Goal: Transaction & Acquisition: Purchase product/service

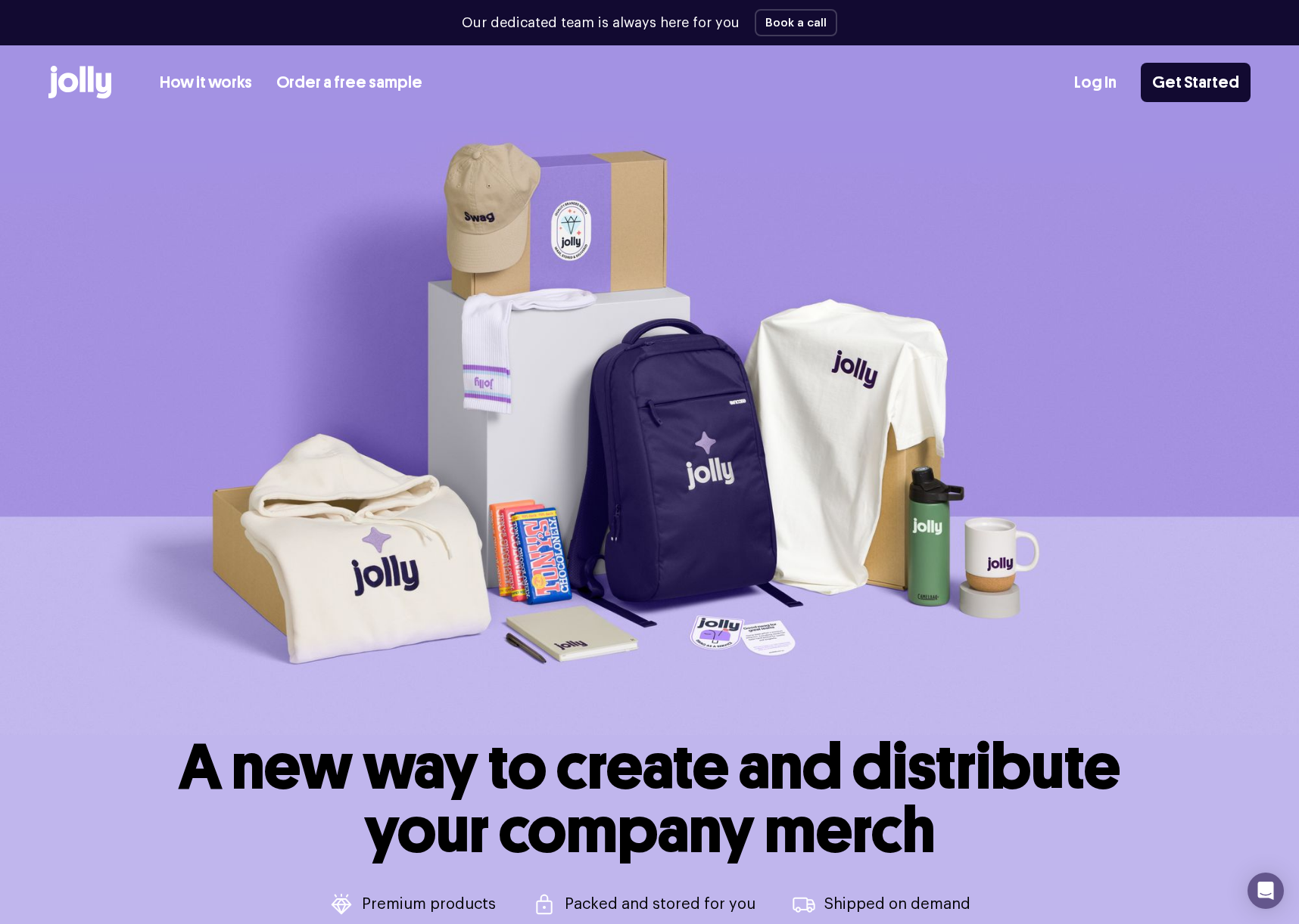
click at [205, 83] on link "How it works" at bounding box center [206, 82] width 92 height 25
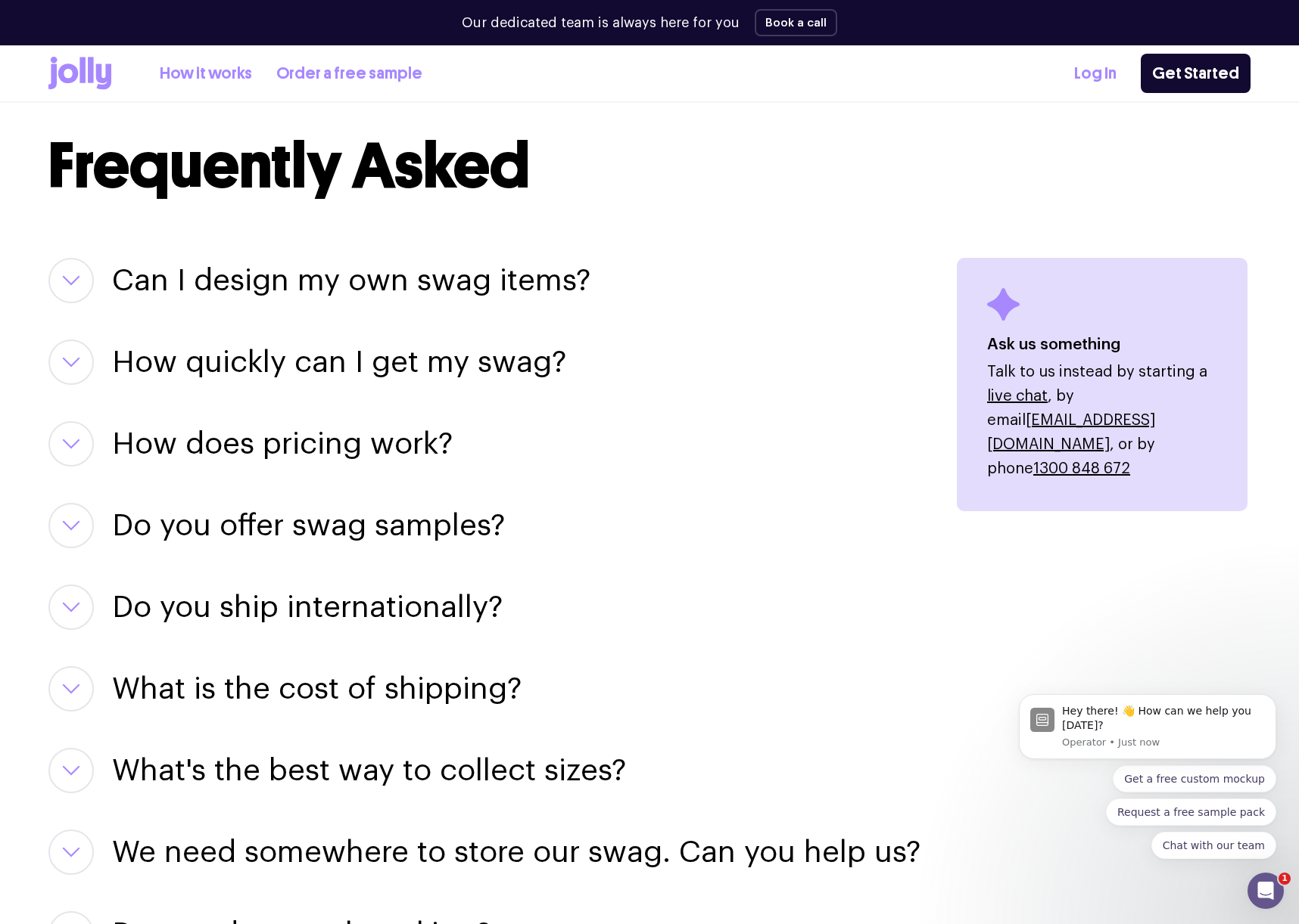
scroll to position [1799, 0]
click at [67, 276] on icon "button" at bounding box center [71, 280] width 18 height 11
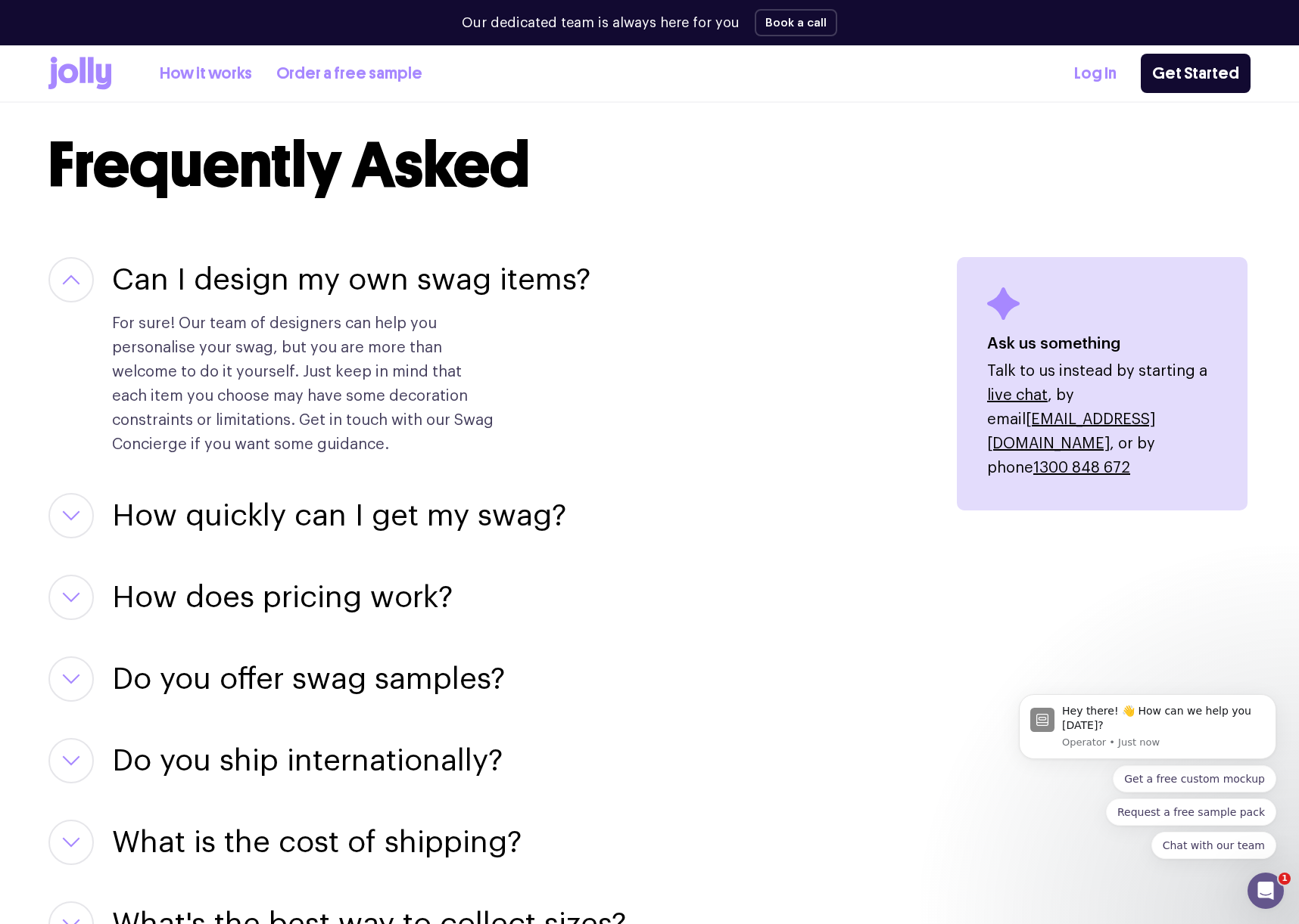
click at [64, 513] on icon "button" at bounding box center [71, 516] width 18 height 11
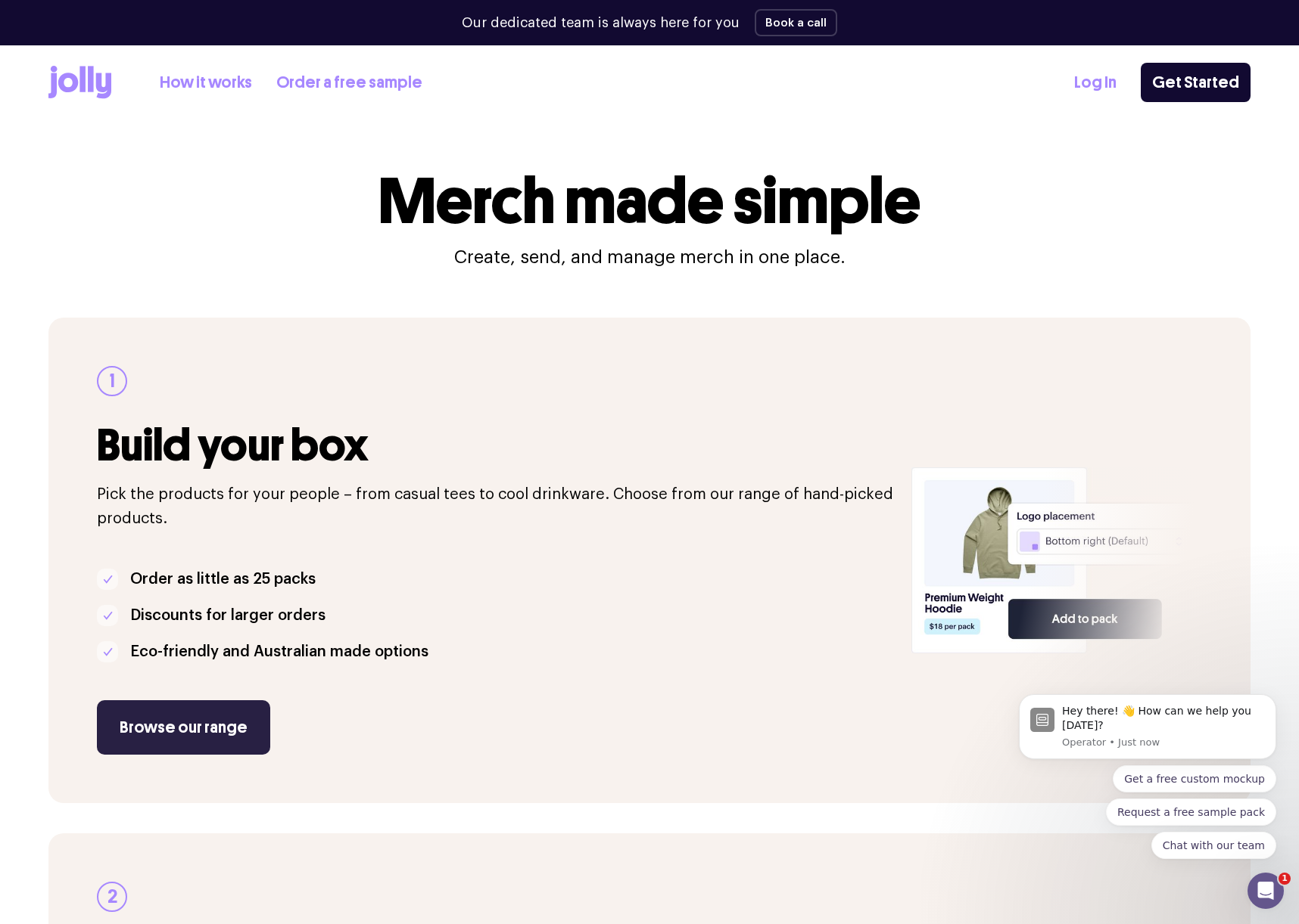
scroll to position [0, 0]
click at [183, 730] on link "Browse our range" at bounding box center [184, 728] width 174 height 55
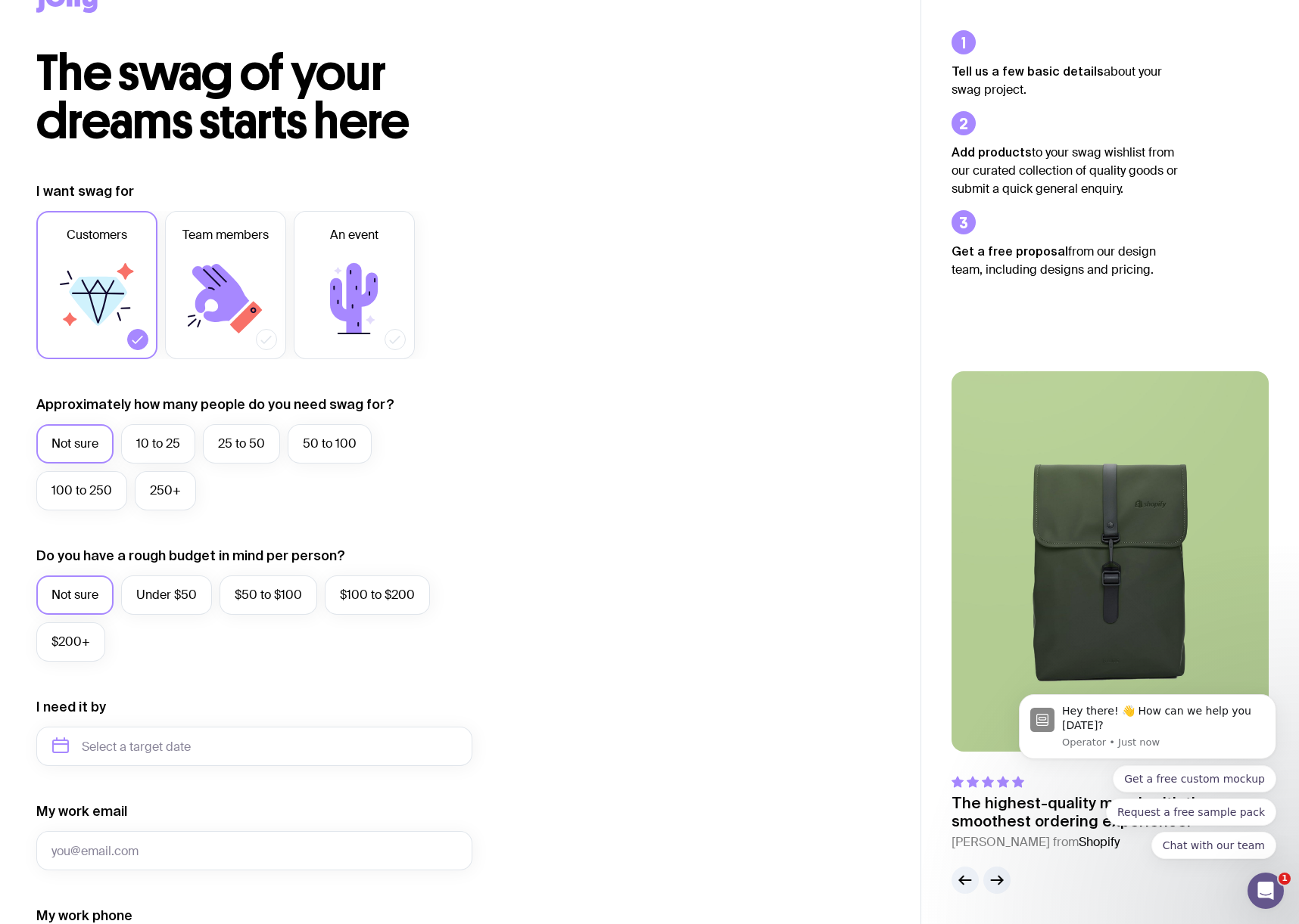
scroll to position [50, 0]
click at [237, 438] on label "25 to 50" at bounding box center [241, 443] width 77 height 39
click at [0, 0] on input "25 to 50" at bounding box center [0, 0] width 0 height 0
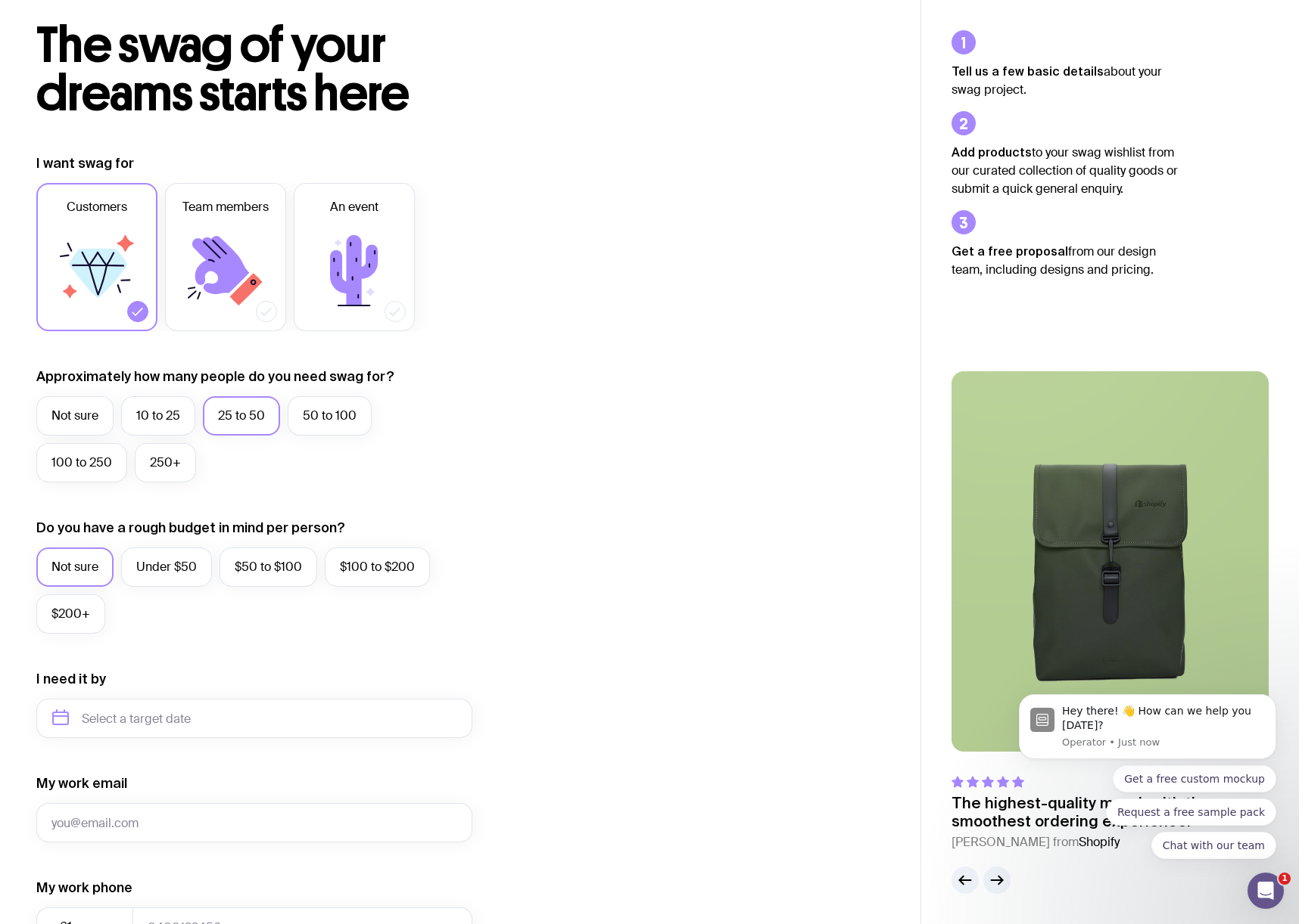
scroll to position [126, 0]
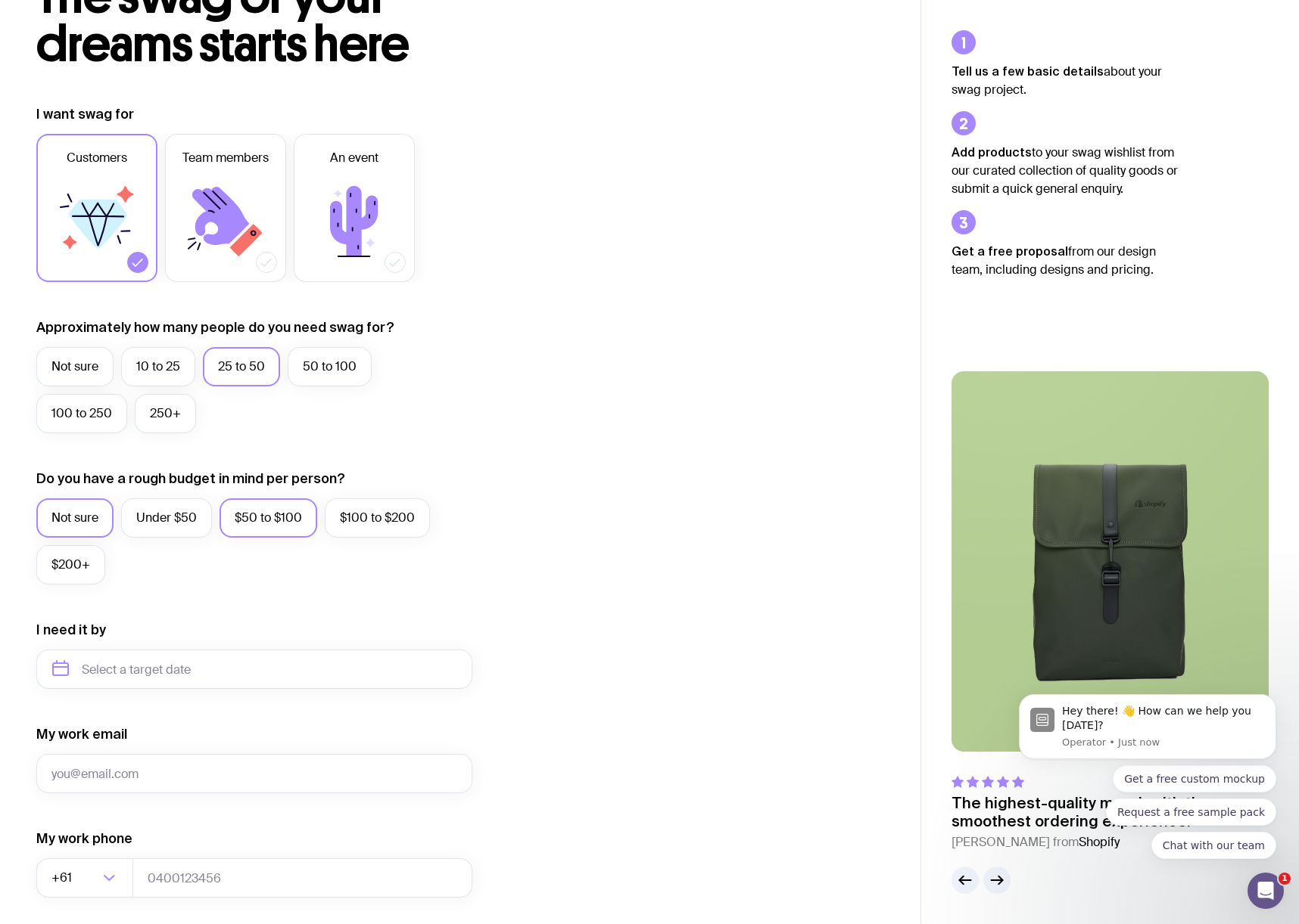
click at [269, 516] on label "$50 to $100" at bounding box center [268, 518] width 98 height 39
click at [0, 0] on input "$50 to $100" at bounding box center [0, 0] width 0 height 0
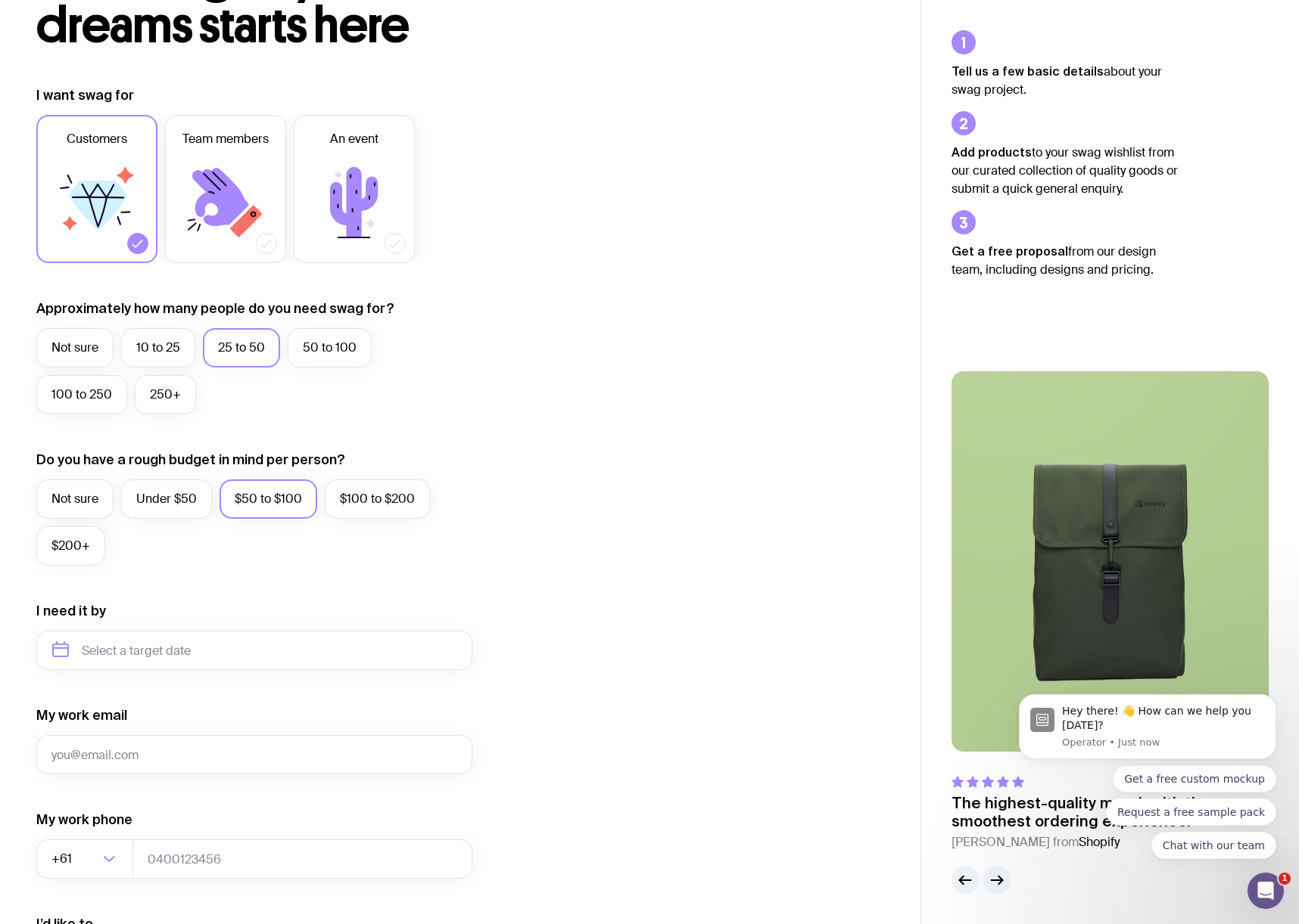
scroll to position [146, 0]
click at [395, 502] on label "$100 to $200" at bounding box center [376, 498] width 105 height 39
click at [0, 0] on input "$100 to $200" at bounding box center [0, 0] width 0 height 0
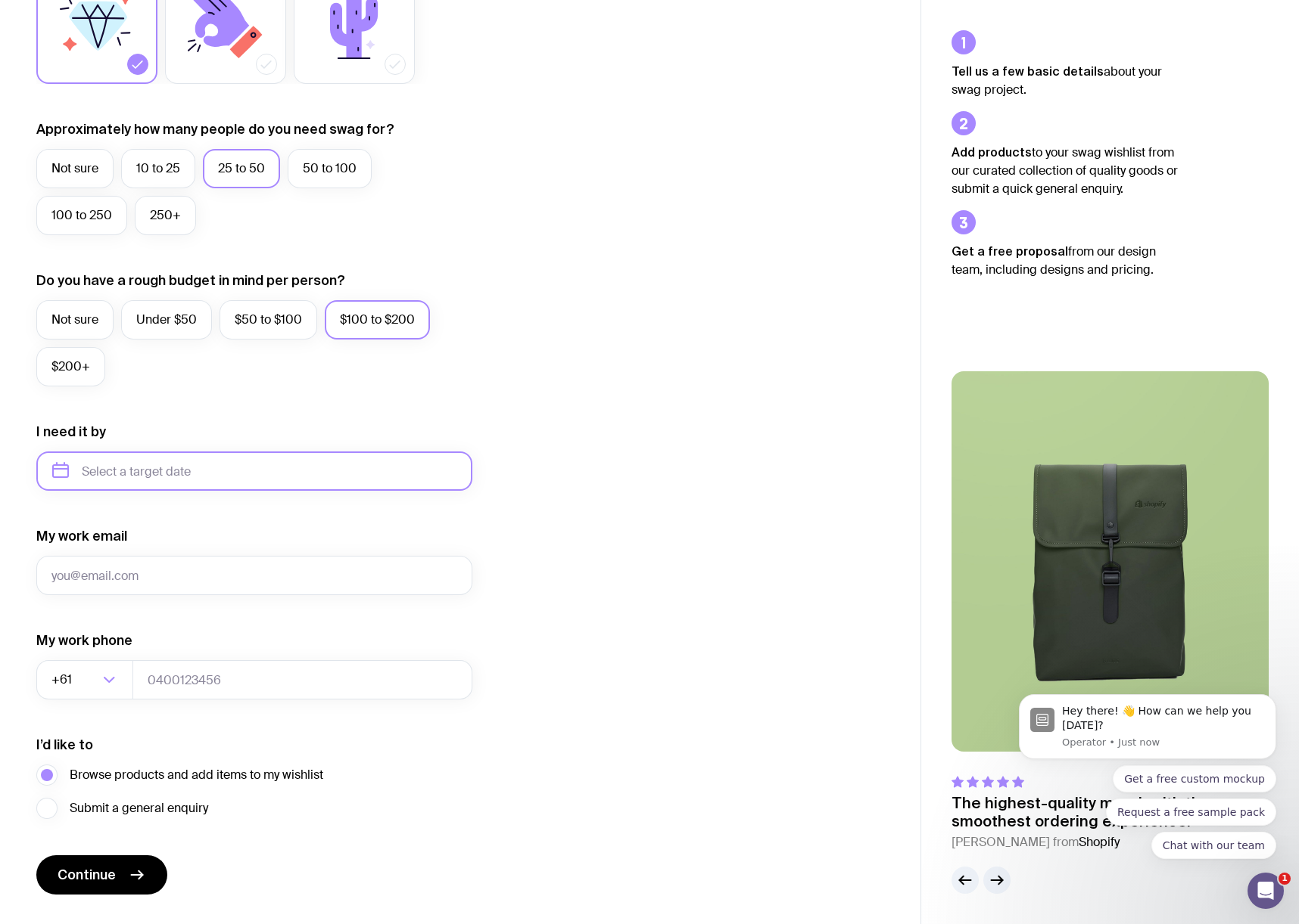
scroll to position [327, 0]
click at [142, 455] on input "text" at bounding box center [254, 468] width 436 height 39
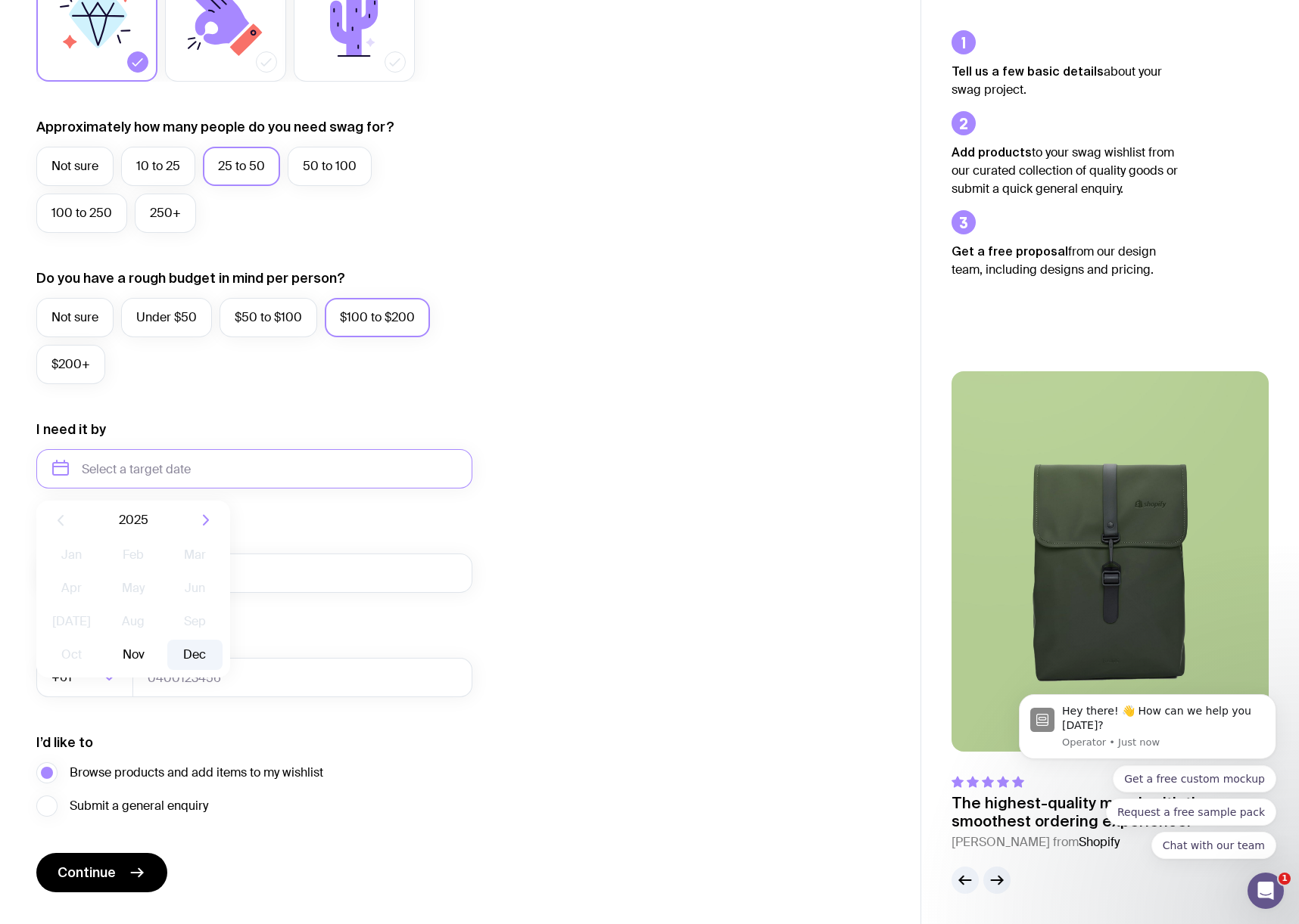
click at [189, 650] on button "Dec" at bounding box center [195, 655] width 55 height 30
type input "[DATE]"
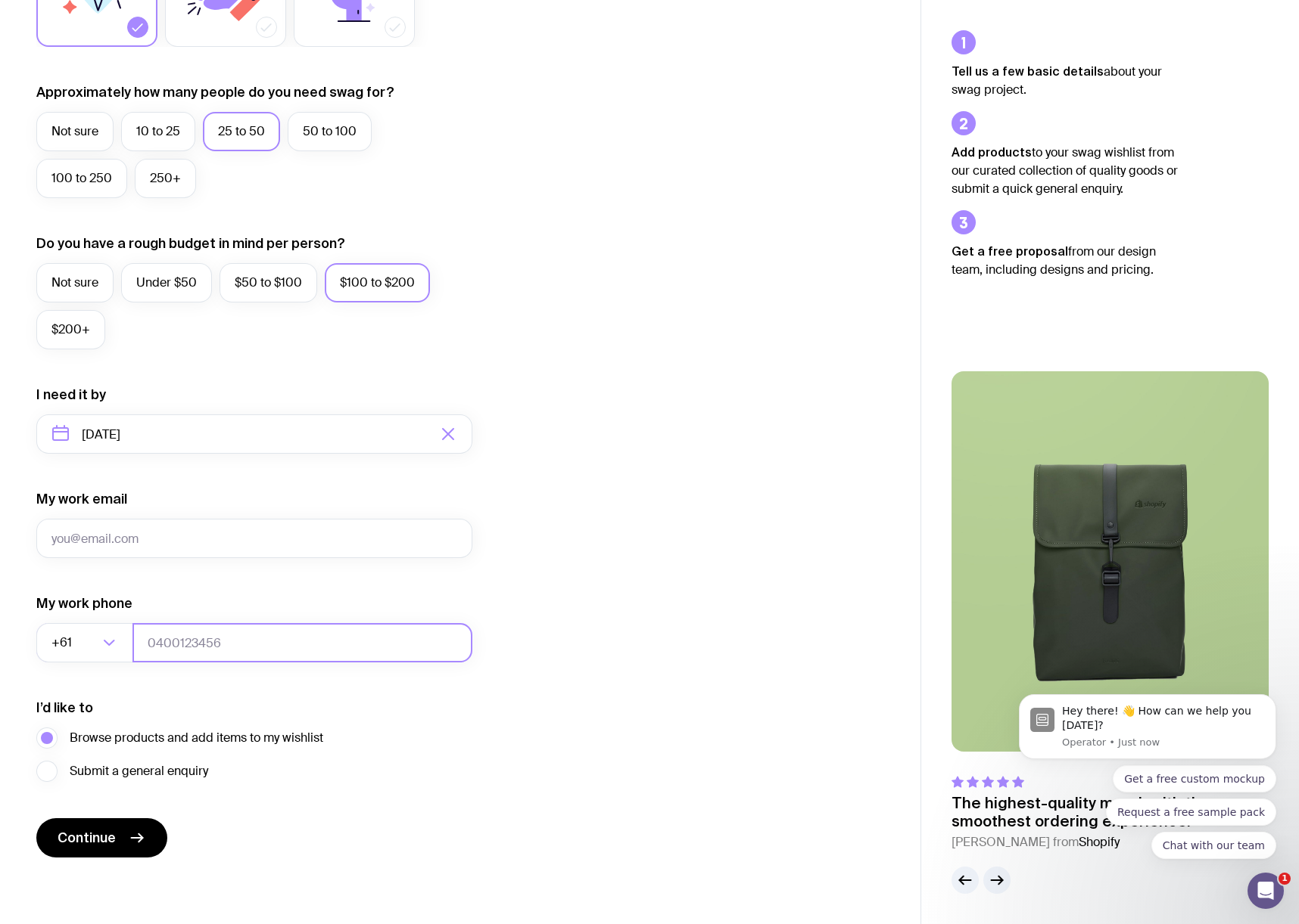
scroll to position [362, 0]
click at [86, 846] on span "Continue" at bounding box center [87, 838] width 58 height 18
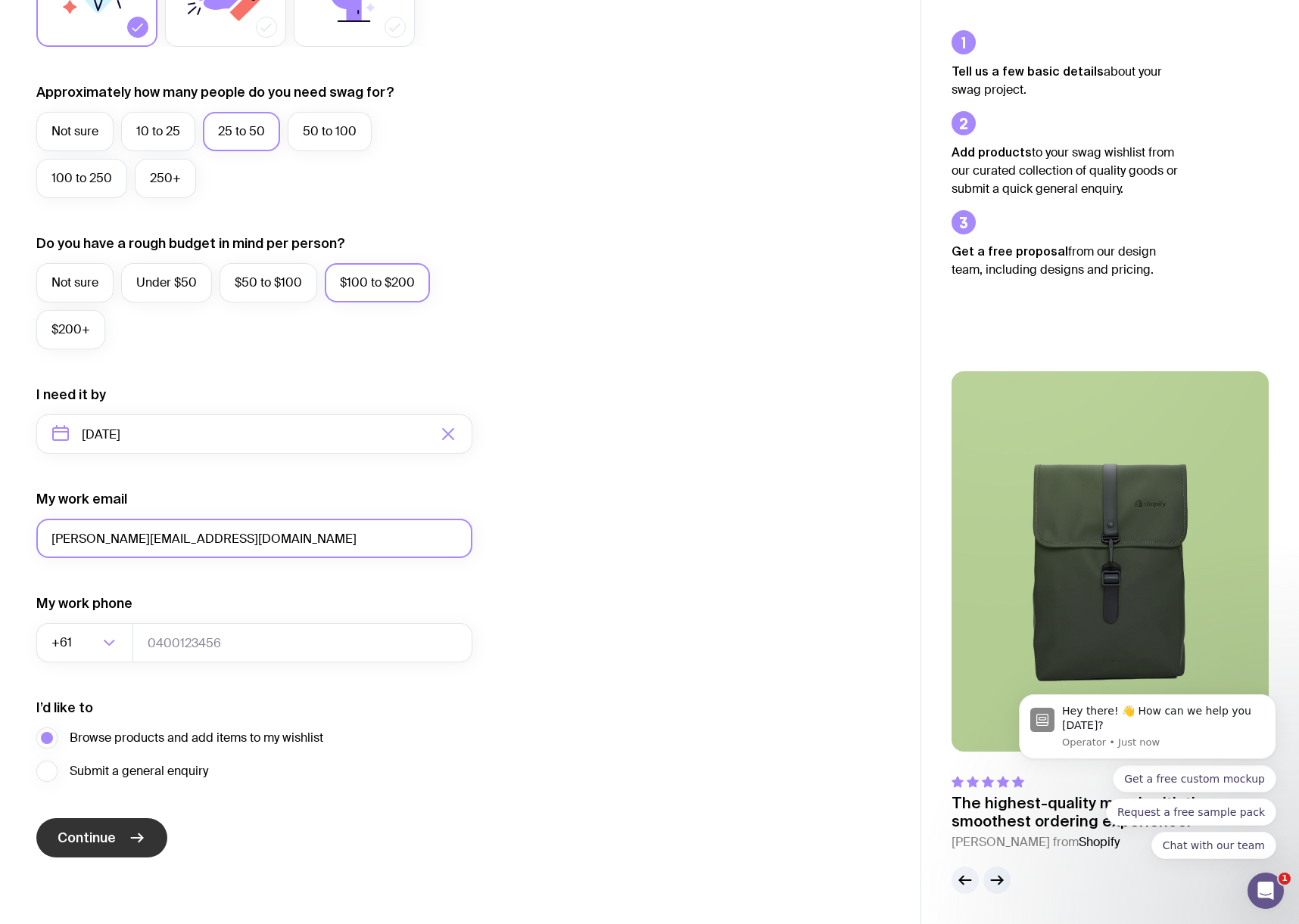
type input "[PERSON_NAME][EMAIL_ADDRESS][DOMAIN_NAME]"
click at [90, 834] on span "Continue" at bounding box center [87, 838] width 58 height 18
type input "0475176327"
click at [101, 838] on button "Continue" at bounding box center [101, 837] width 131 height 39
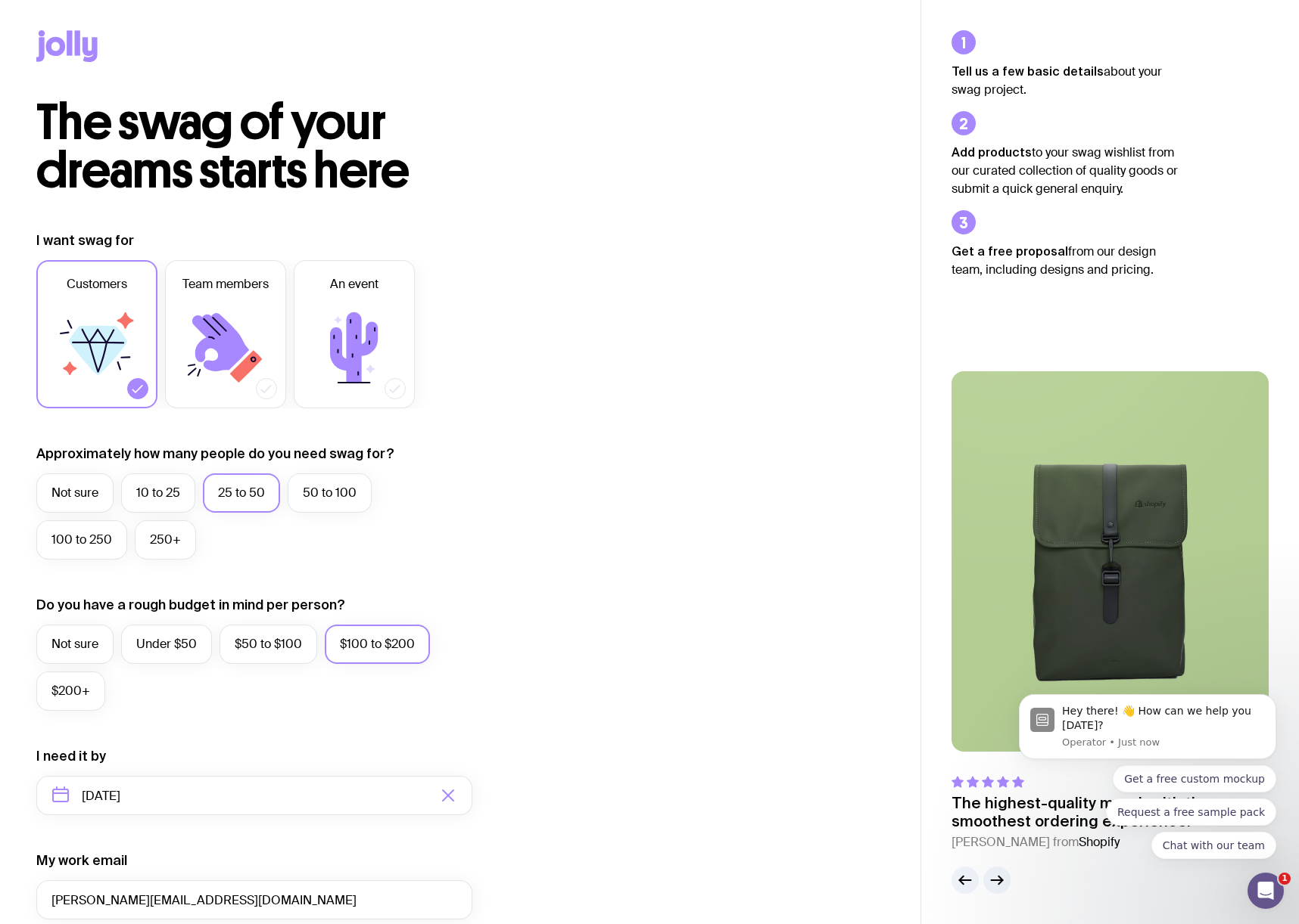
scroll to position [-1, 0]
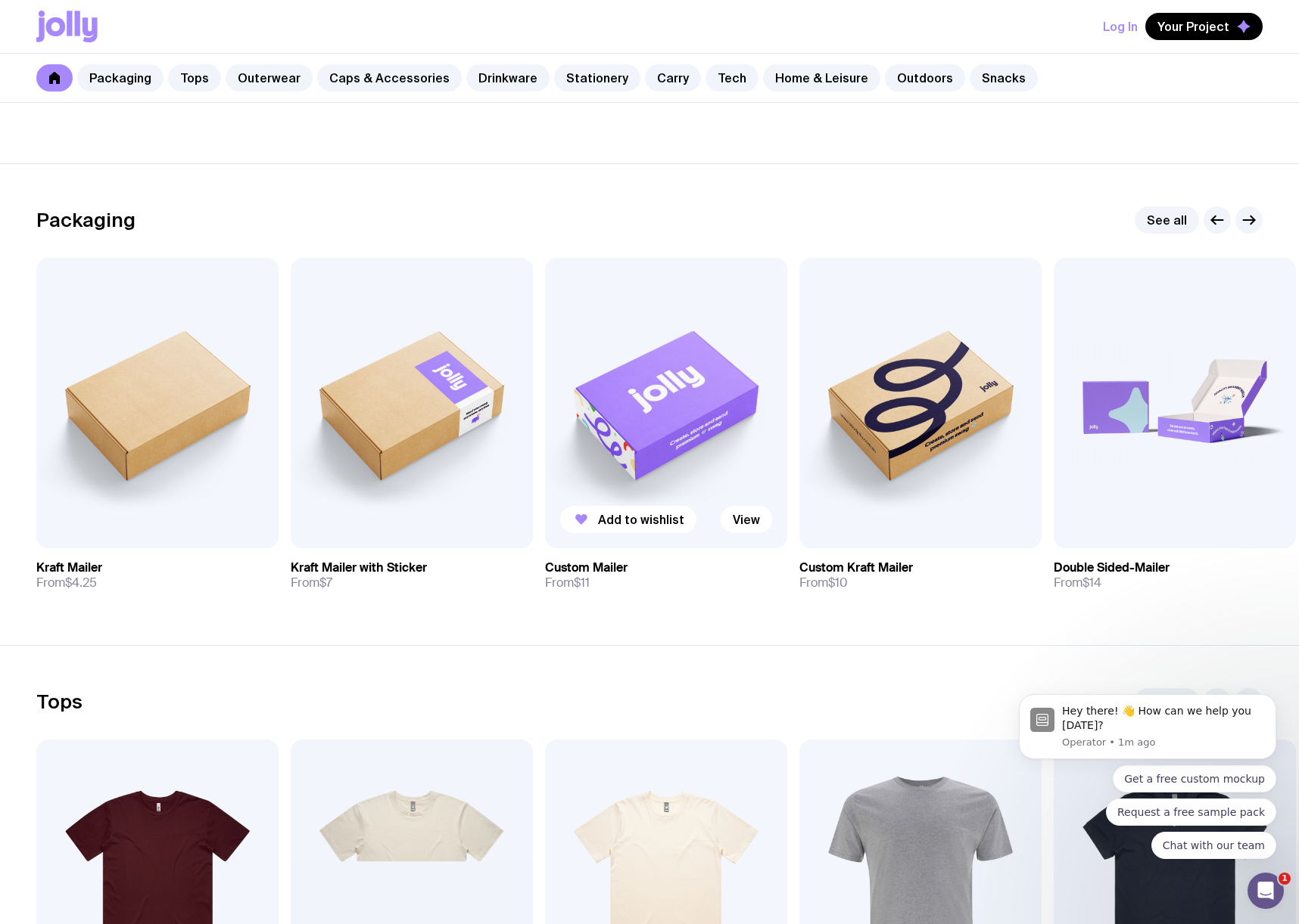
scroll to position [158, 0]
click at [1095, 566] on h3 "Double Sided-Mailer" at bounding box center [1111, 567] width 116 height 16
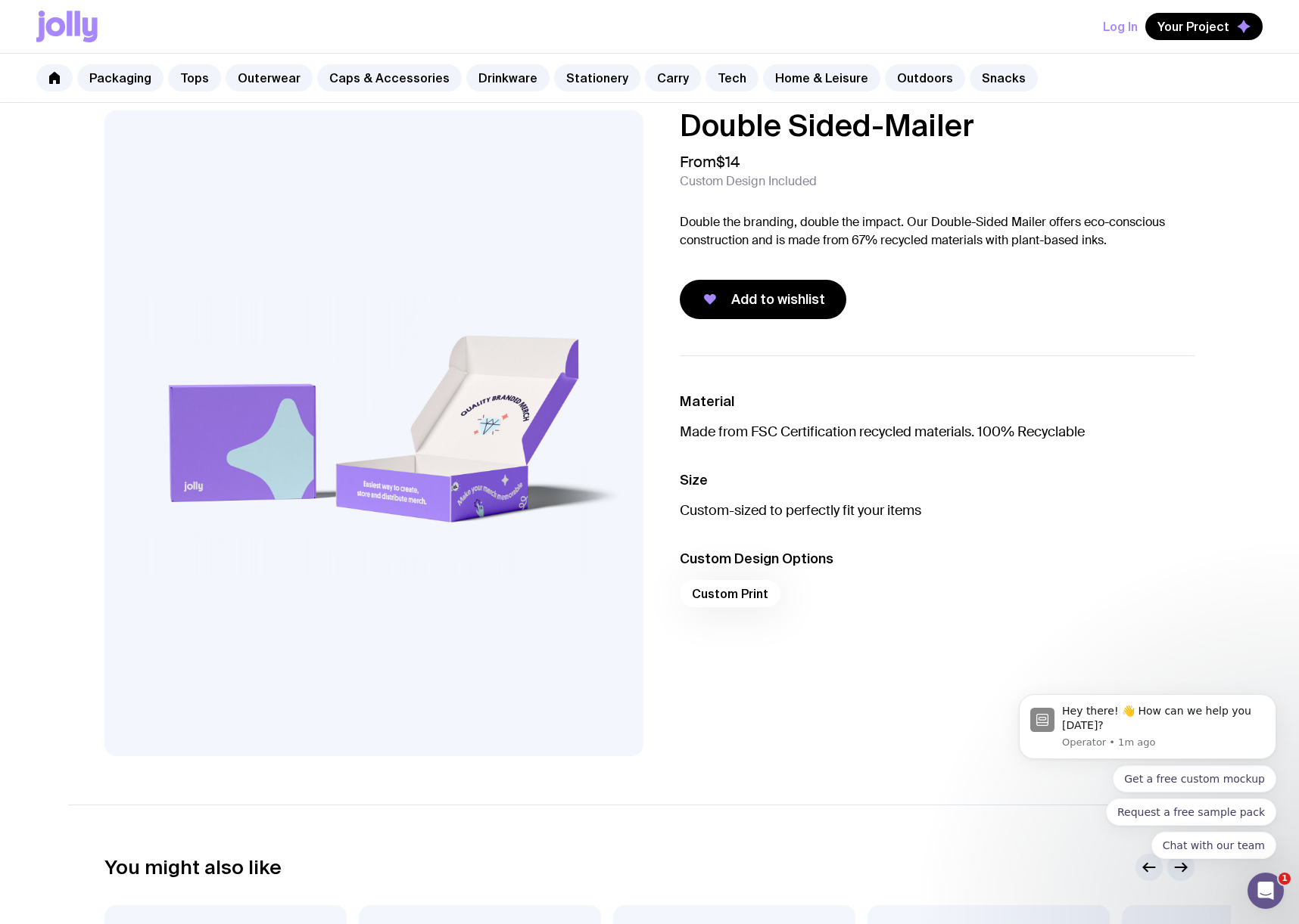
scroll to position [18, 0]
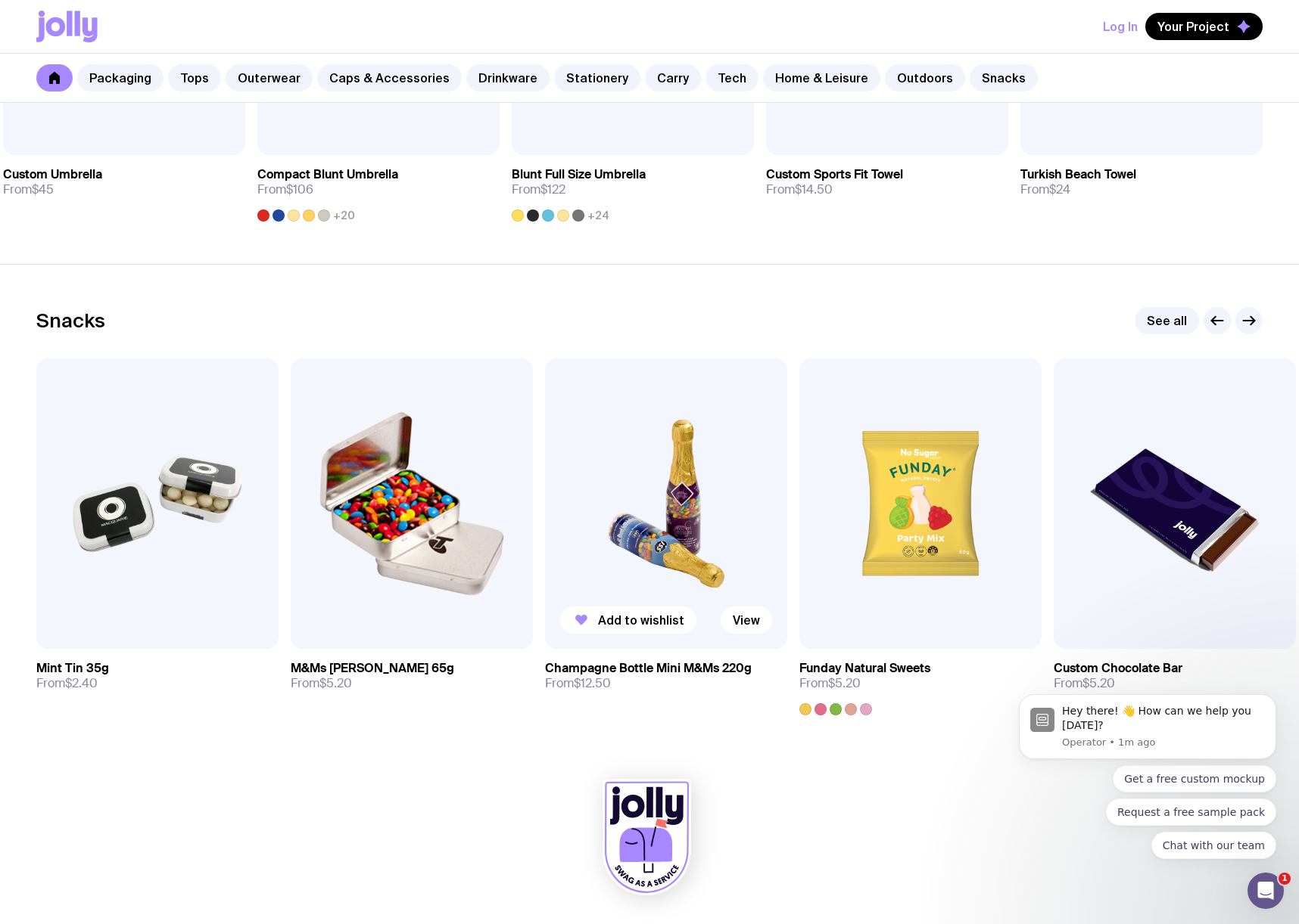
scroll to position [4983, 0]
click at [1169, 324] on link "See all" at bounding box center [1167, 320] width 64 height 27
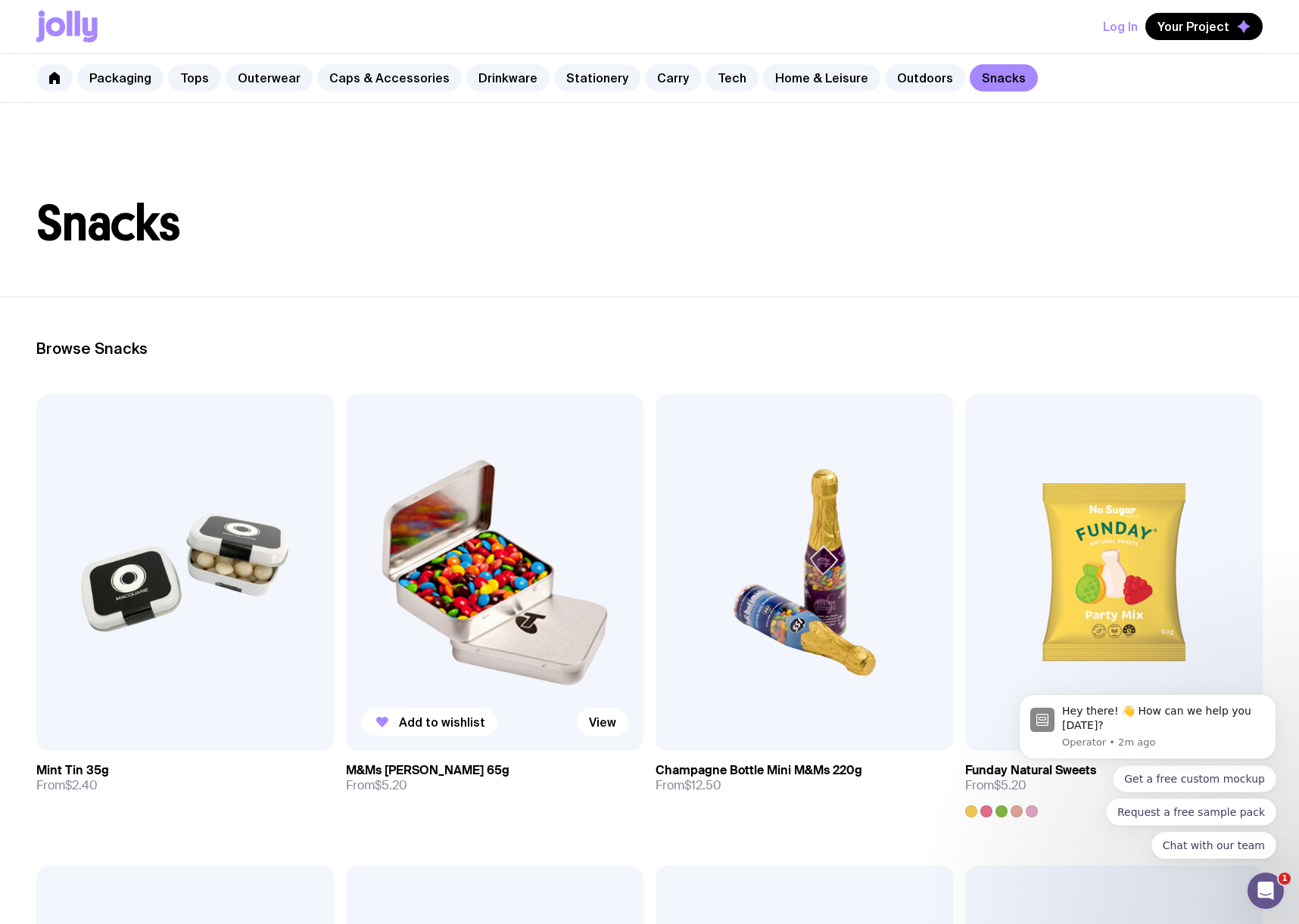
click at [470, 617] on img at bounding box center [495, 572] width 298 height 357
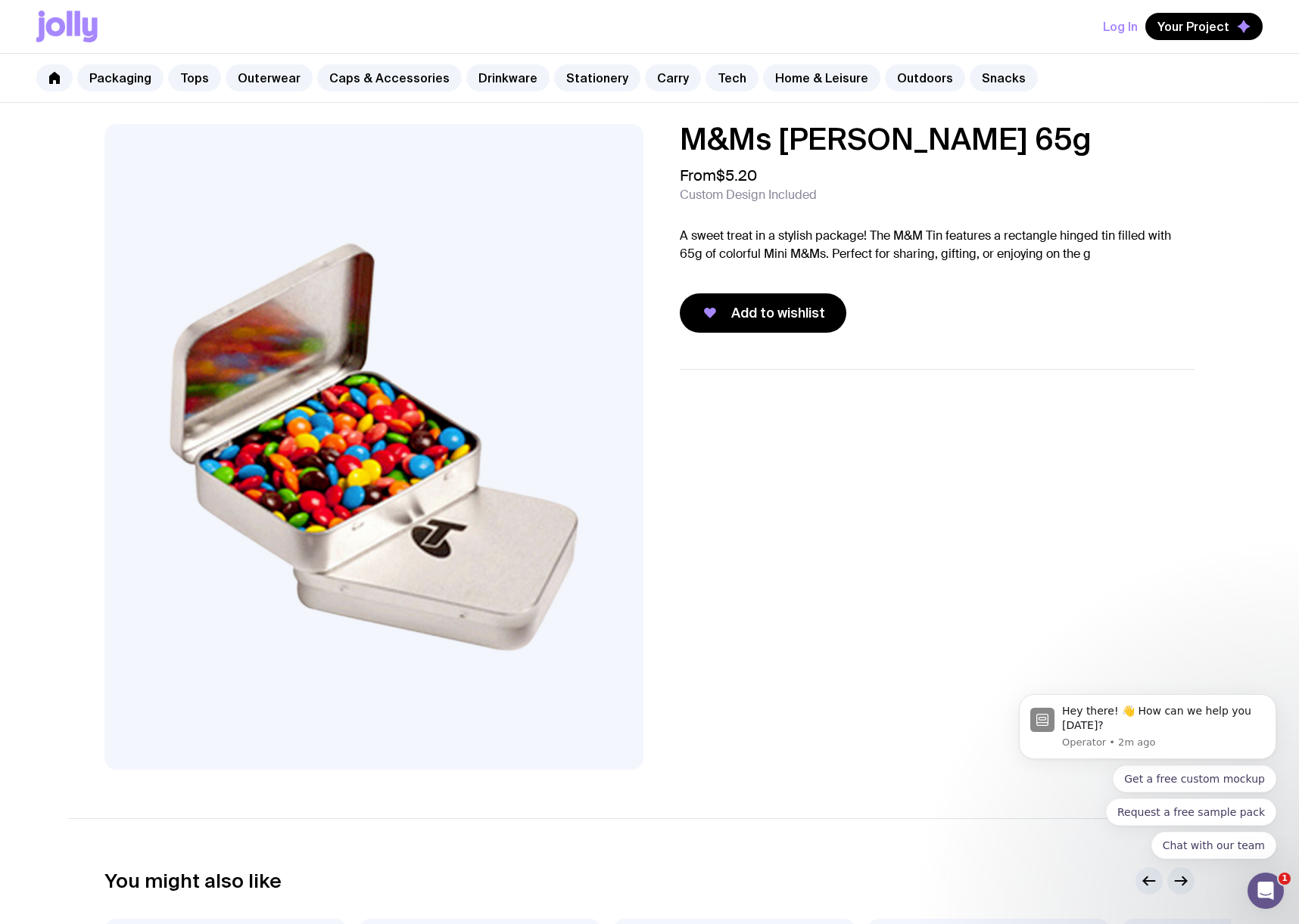
scroll to position [3, 0]
click at [787, 310] on span "Add to wishlist" at bounding box center [777, 313] width 94 height 18
click at [884, 80] on link "Outdoors" at bounding box center [924, 78] width 80 height 27
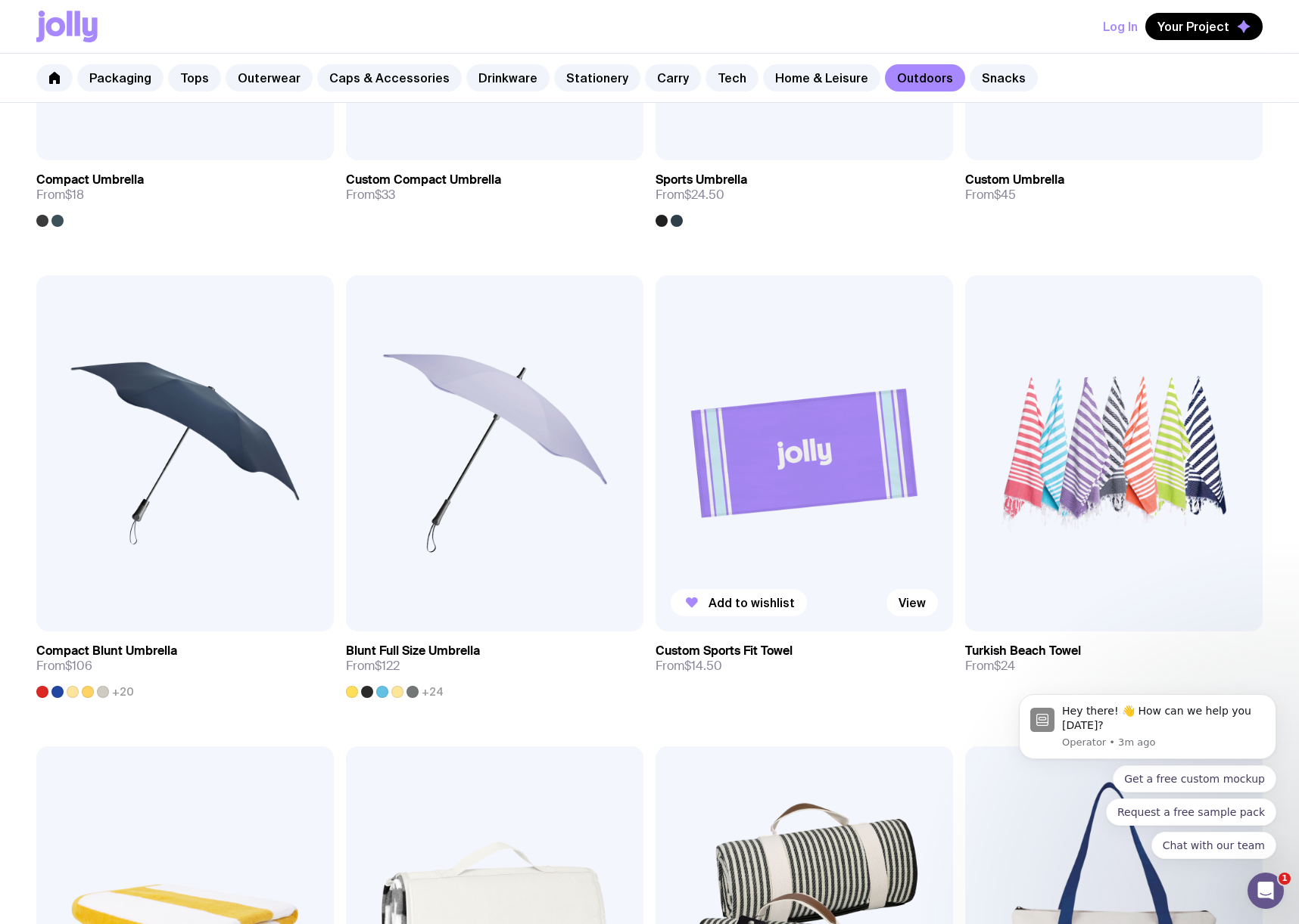
scroll to position [588, 0]
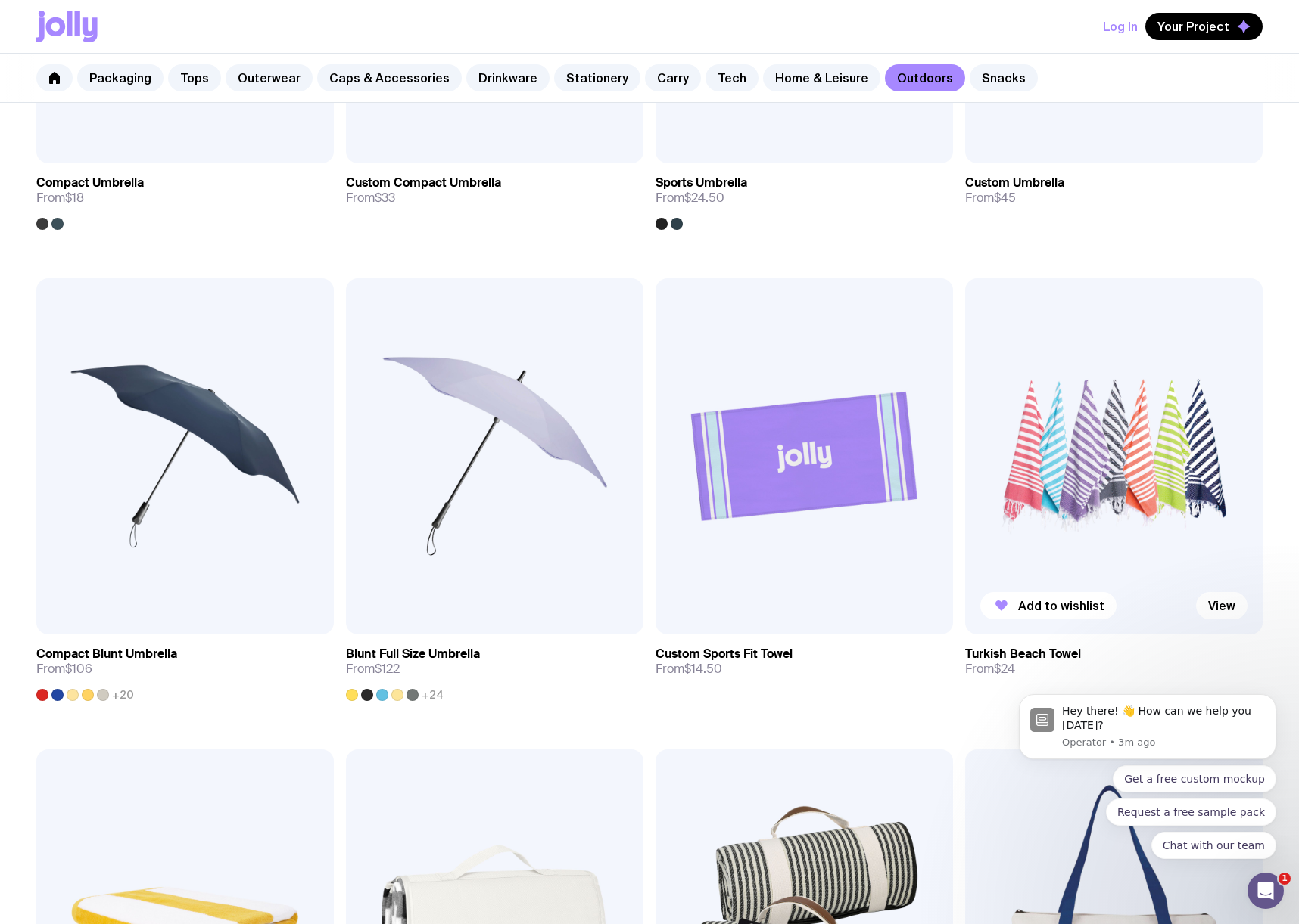
click at [1170, 407] on img at bounding box center [1114, 457] width 298 height 357
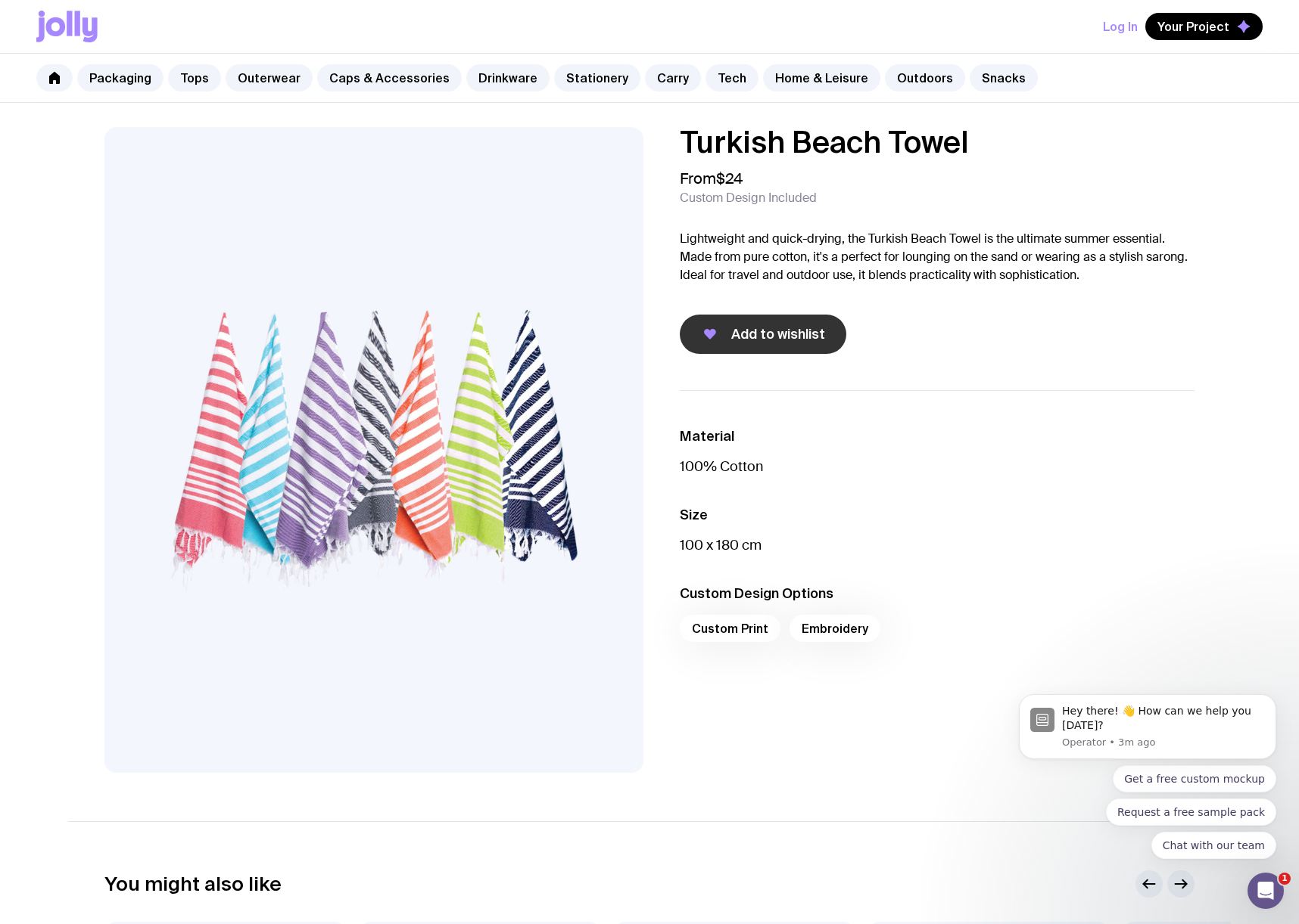
click at [752, 328] on span "Add to wishlist" at bounding box center [777, 334] width 94 height 18
click at [812, 74] on link "Home & Leisure" at bounding box center [821, 78] width 117 height 27
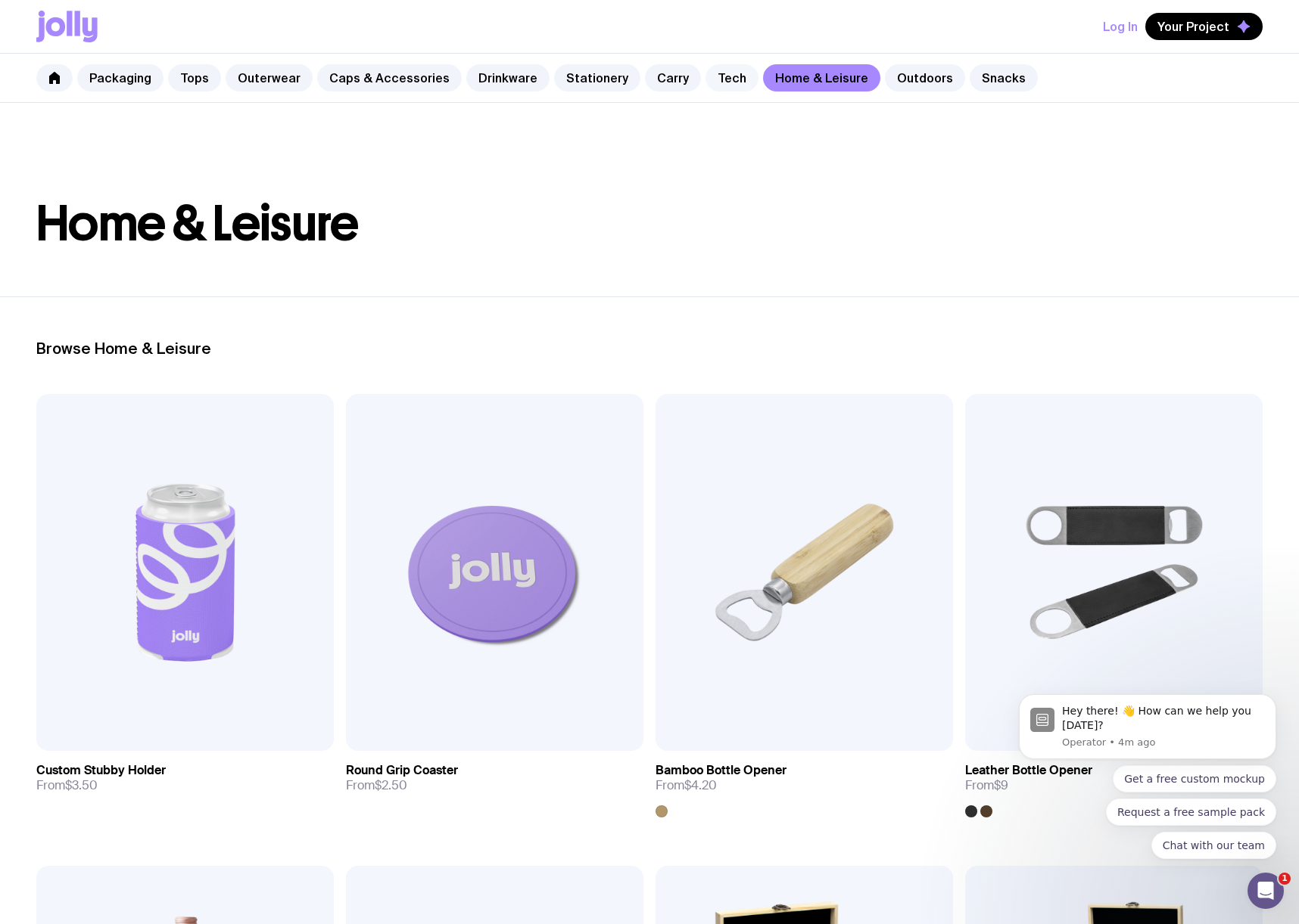
click at [713, 86] on link "Tech" at bounding box center [732, 78] width 53 height 27
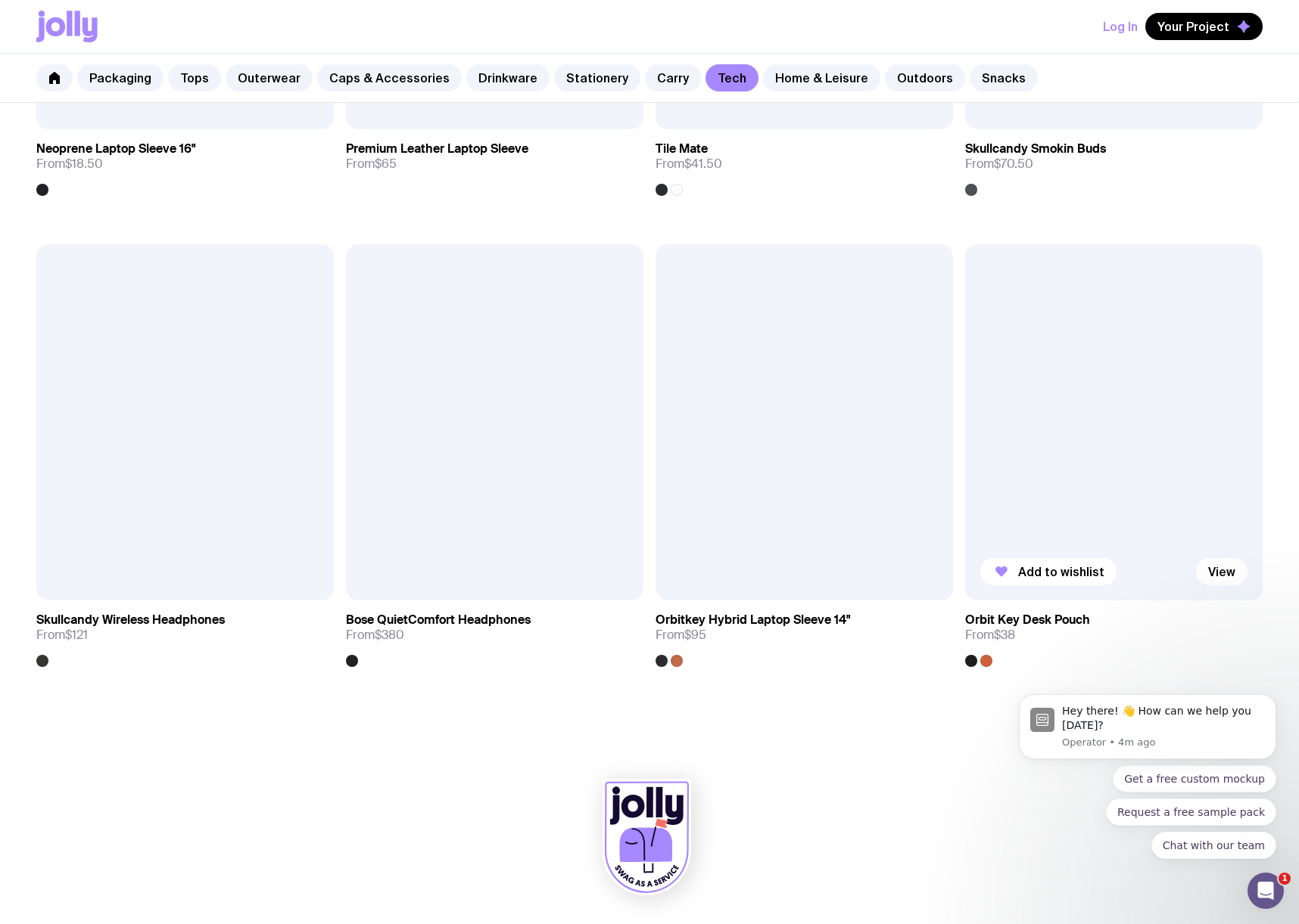
scroll to position [2980, 0]
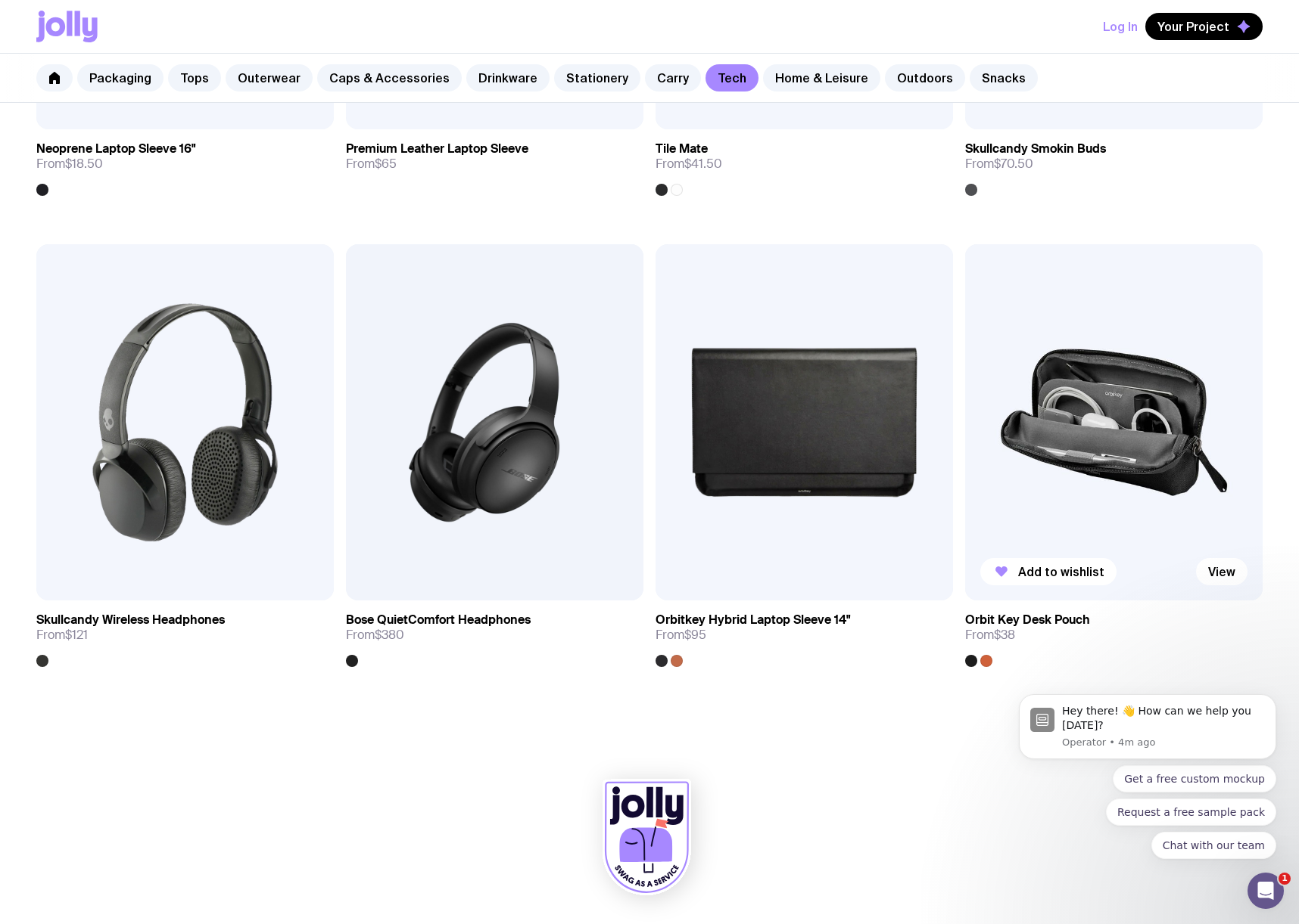
click at [1152, 461] on img at bounding box center [1114, 423] width 298 height 357
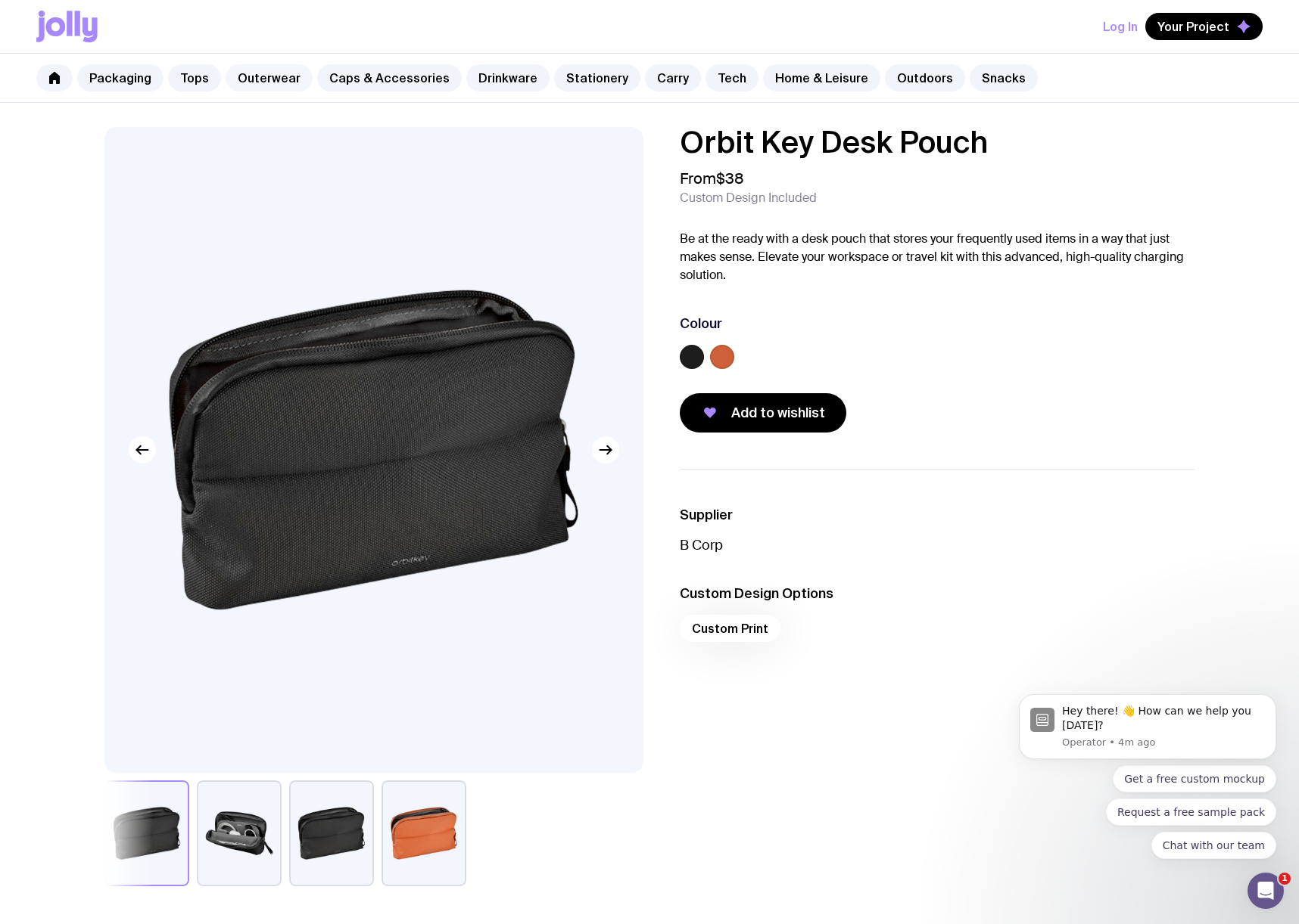
click at [256, 79] on link "Outerwear" at bounding box center [269, 78] width 87 height 27
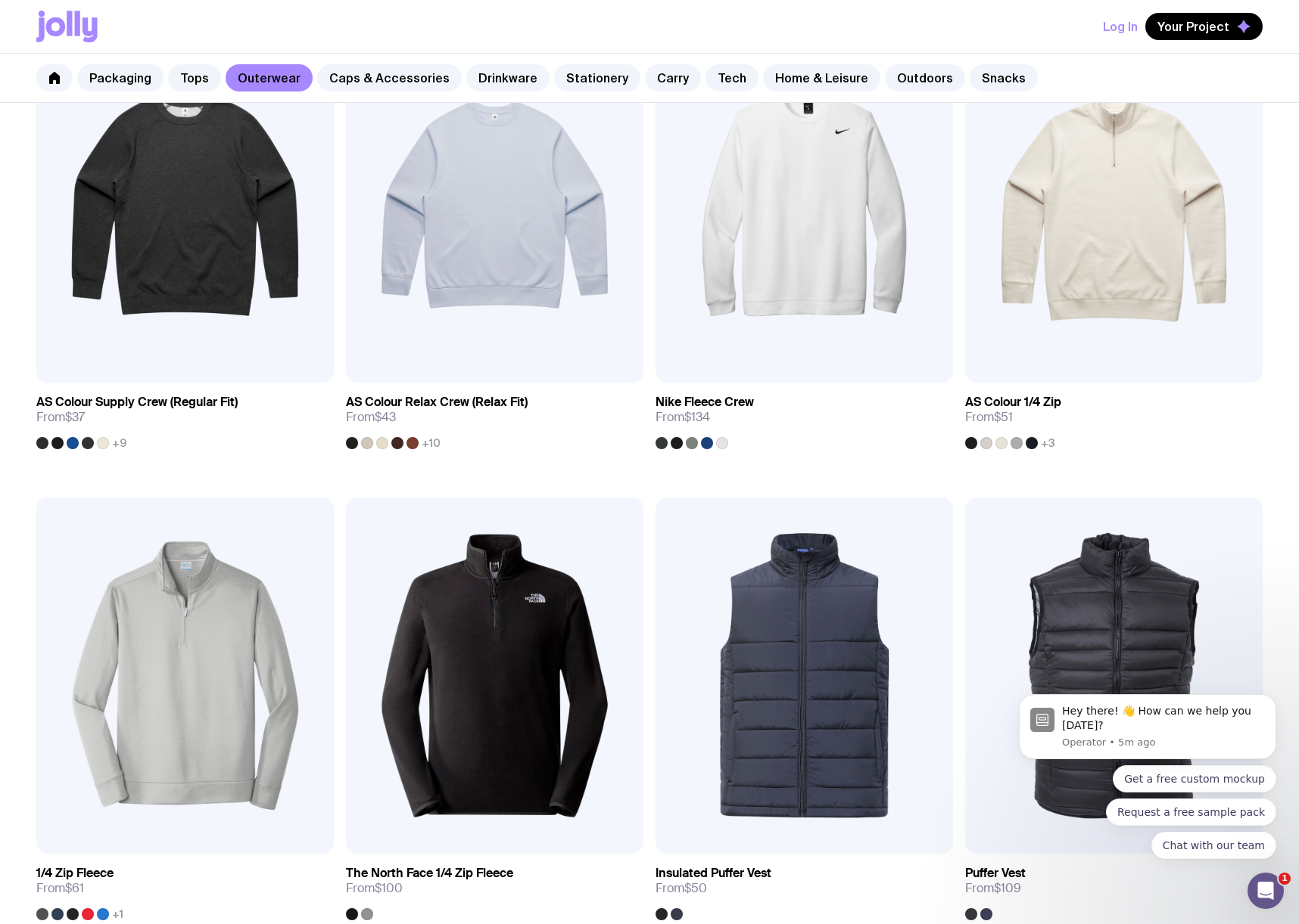
scroll to position [341, 0]
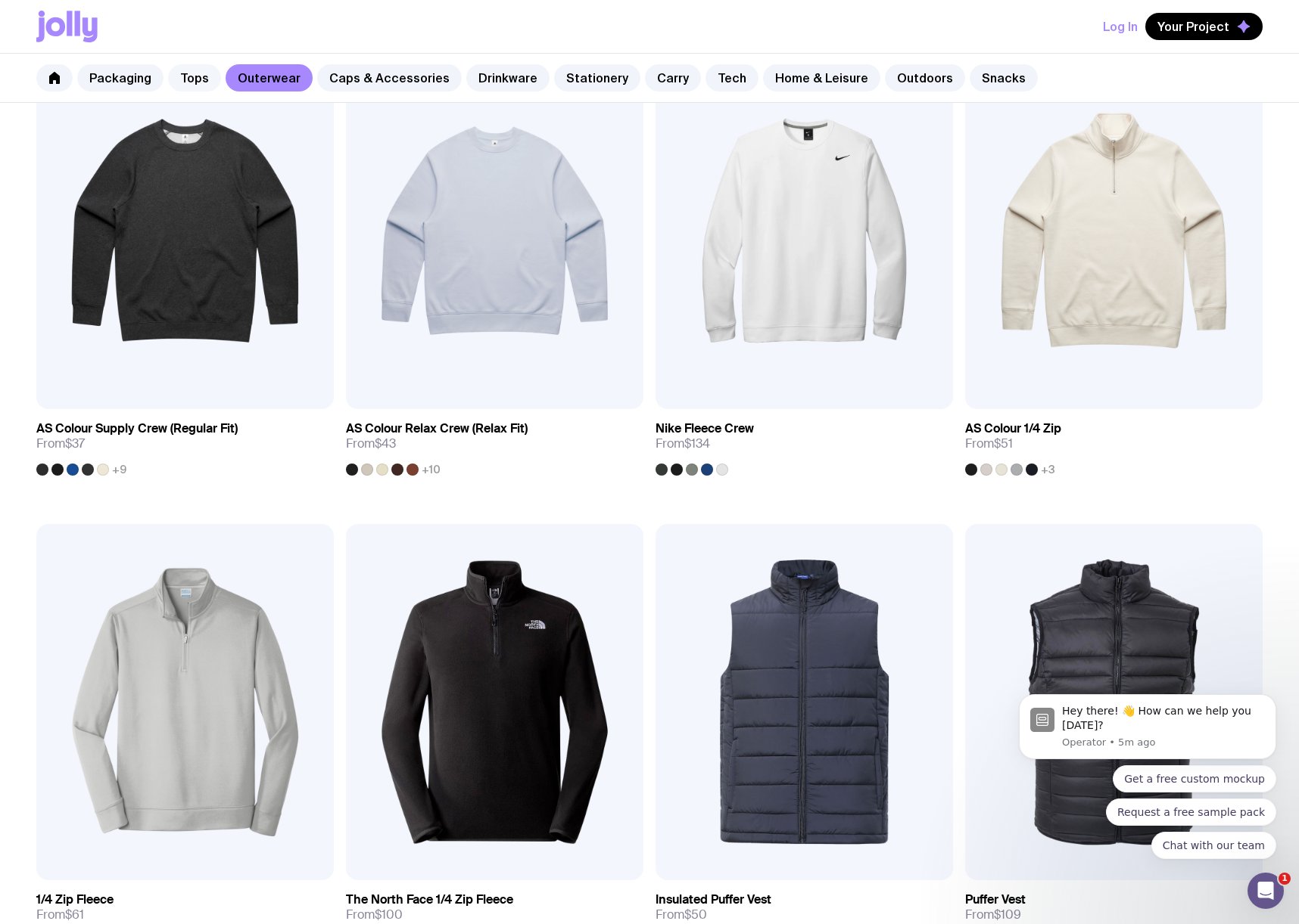
click at [174, 78] on link "Tops" at bounding box center [195, 78] width 53 height 27
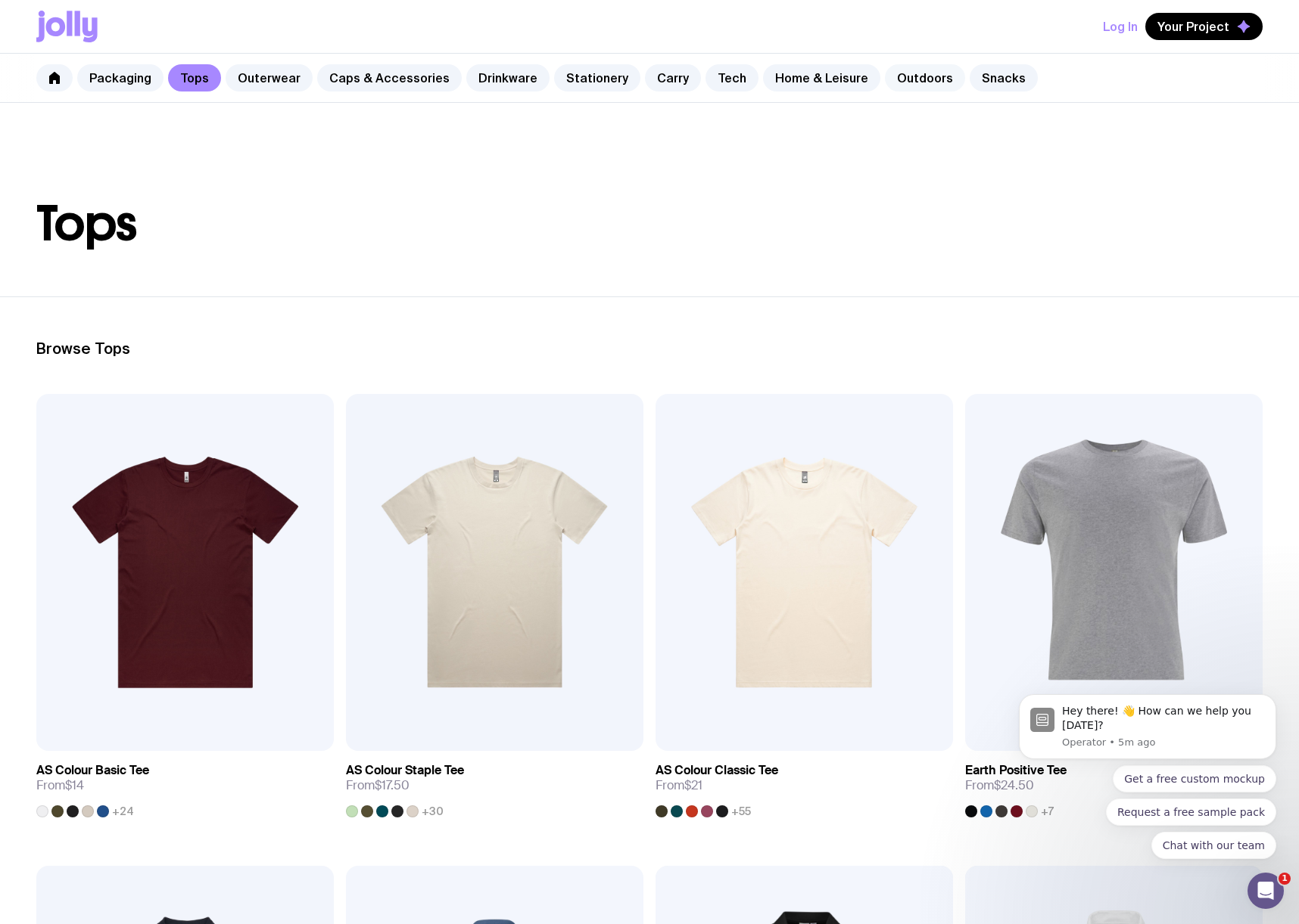
click at [905, 77] on link "Outdoors" at bounding box center [924, 78] width 80 height 27
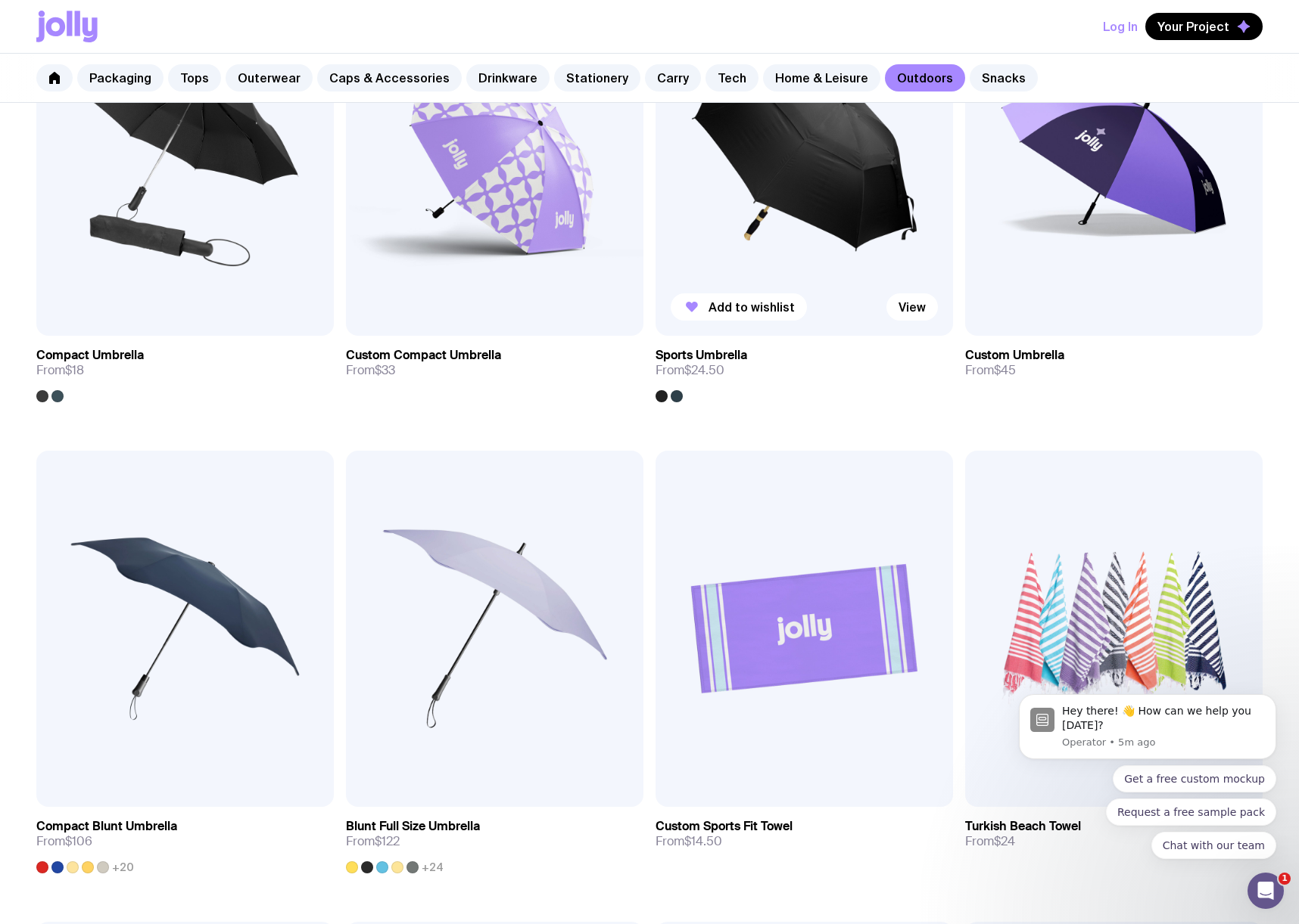
scroll to position [420, 0]
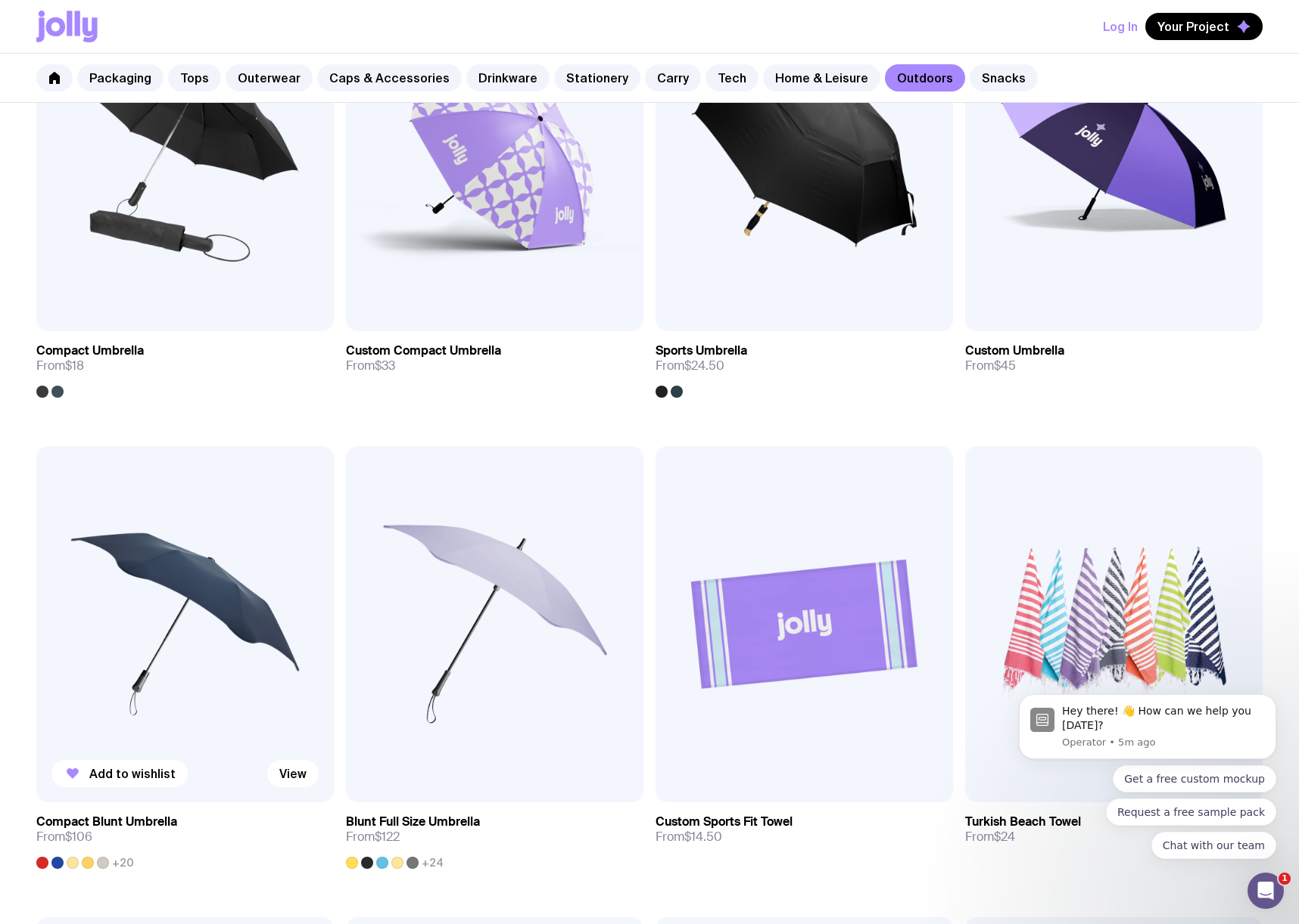
click at [204, 599] on img at bounding box center [185, 625] width 298 height 357
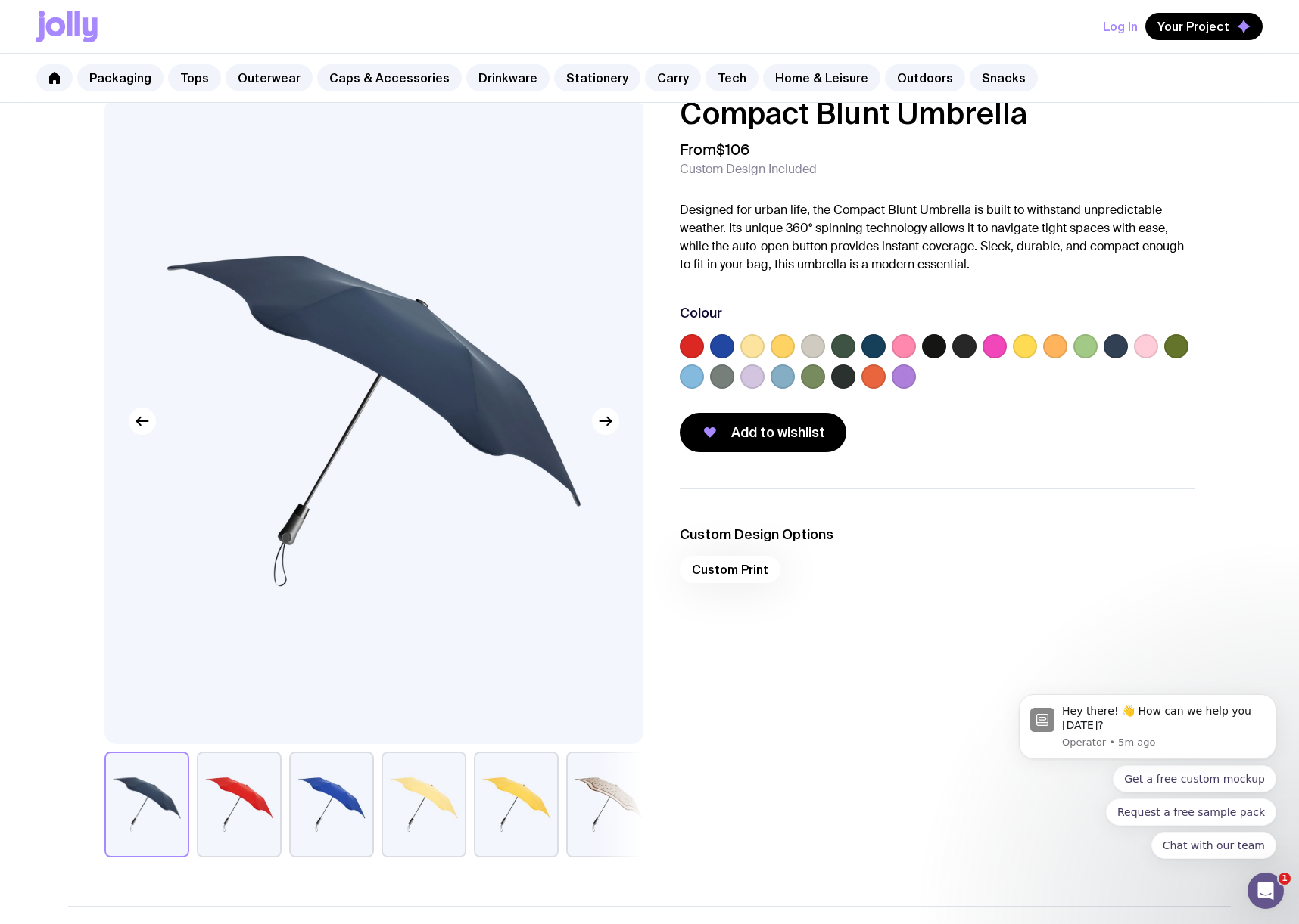
scroll to position [30, 0]
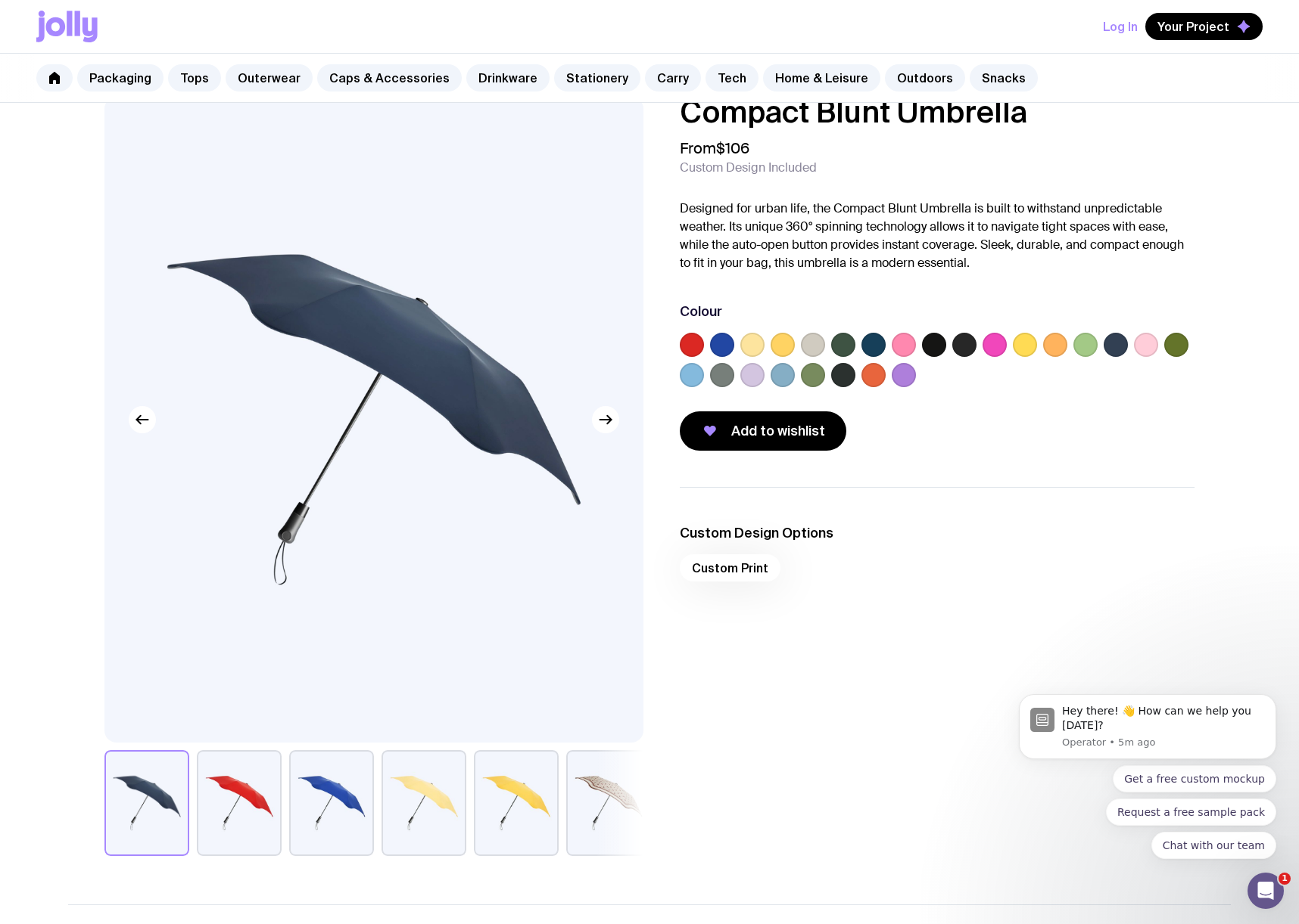
click at [902, 372] on label at bounding box center [903, 375] width 25 height 25
click at [0, 0] on input "radio" at bounding box center [0, 0] width 0 height 0
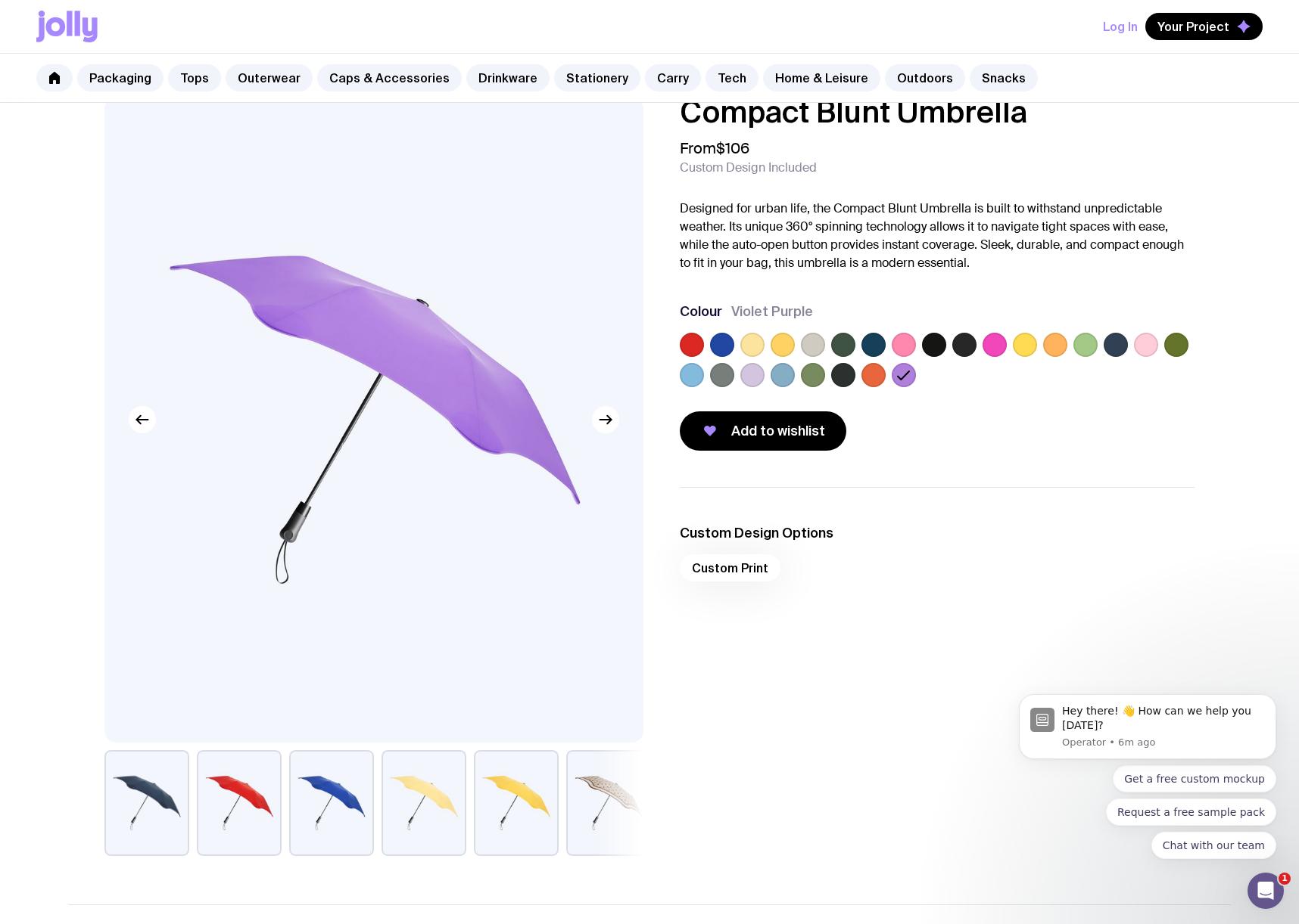
click at [840, 375] on label at bounding box center [843, 375] width 25 height 25
click at [0, 0] on input "radio" at bounding box center [0, 0] width 0 height 0
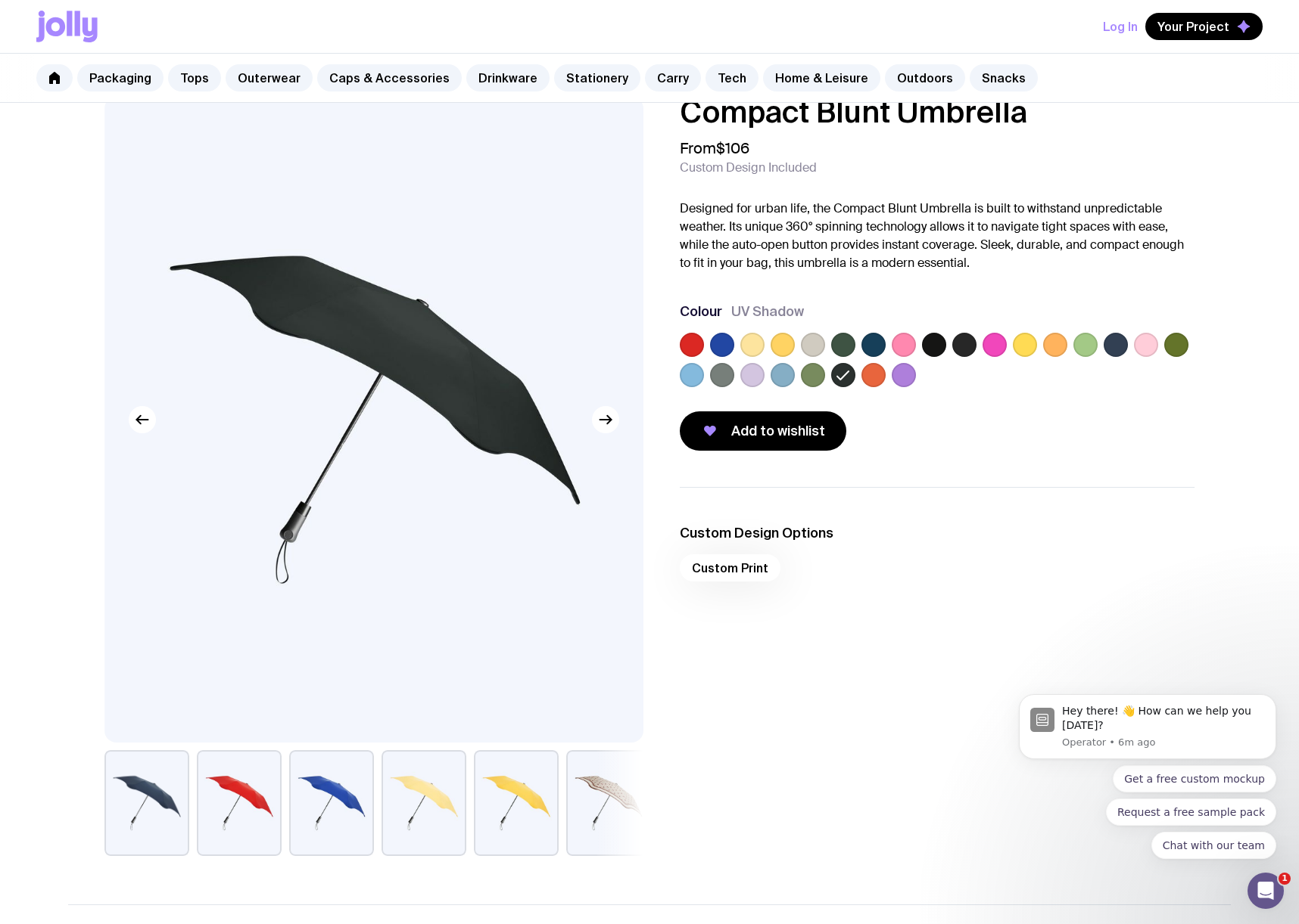
click at [940, 344] on label at bounding box center [934, 344] width 25 height 25
click at [0, 0] on input "radio" at bounding box center [0, 0] width 0 height 0
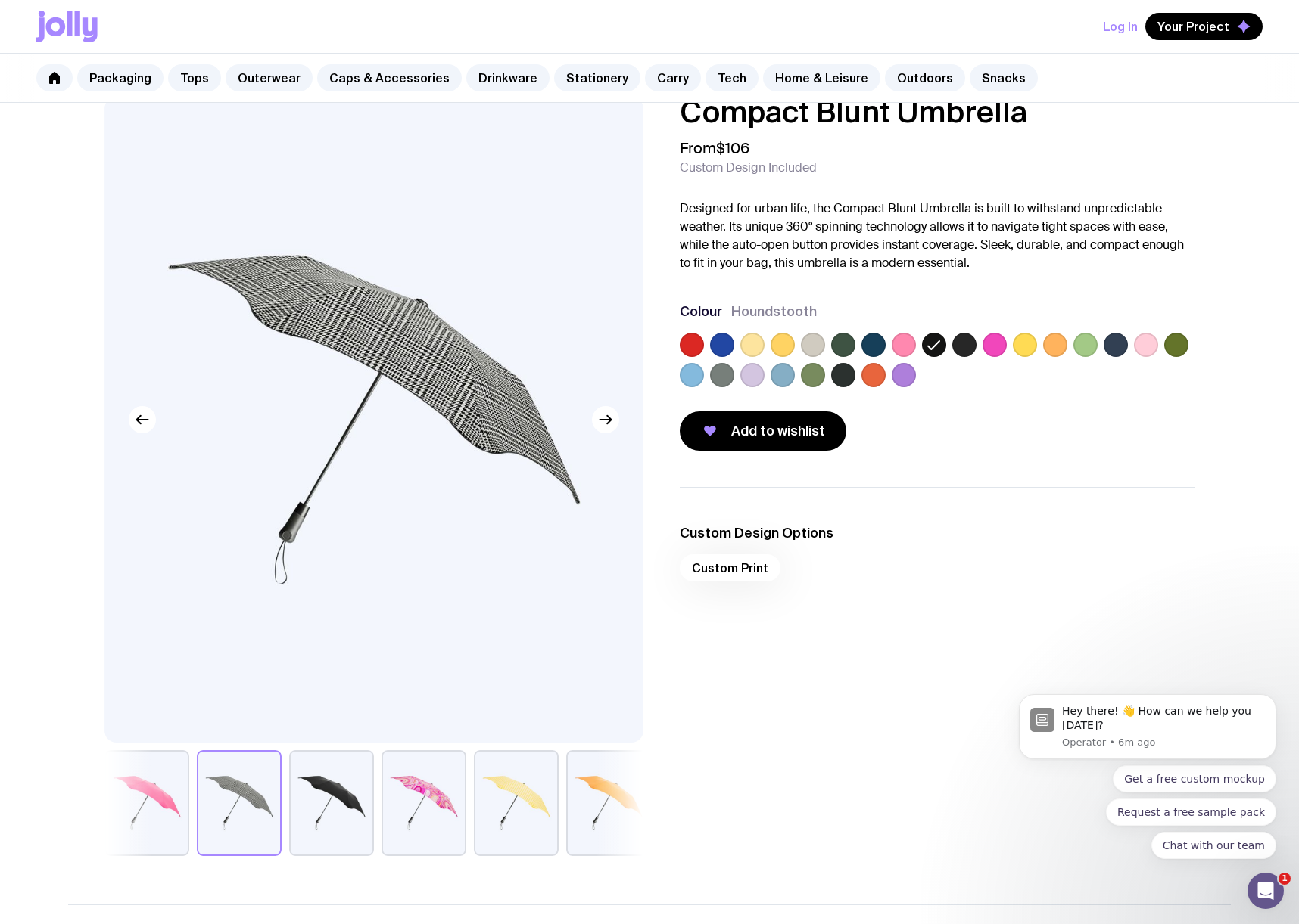
click at [977, 351] on div at bounding box center [936, 362] width 514 height 60
click at [964, 346] on label at bounding box center [964, 344] width 25 height 25
click at [0, 0] on input "radio" at bounding box center [0, 0] width 0 height 0
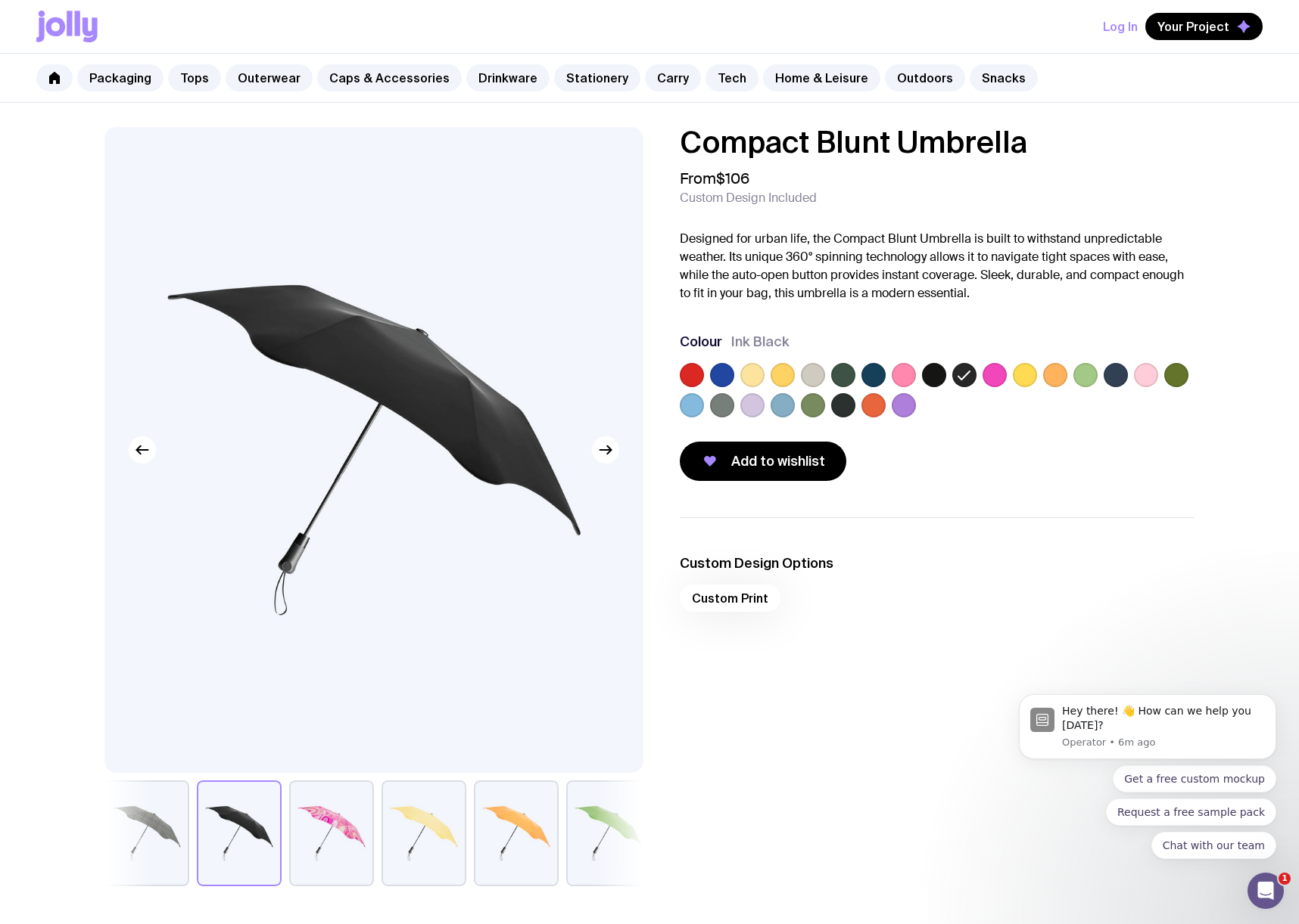
scroll to position [0, 0]
click at [612, 446] on icon "button" at bounding box center [606, 450] width 18 height 18
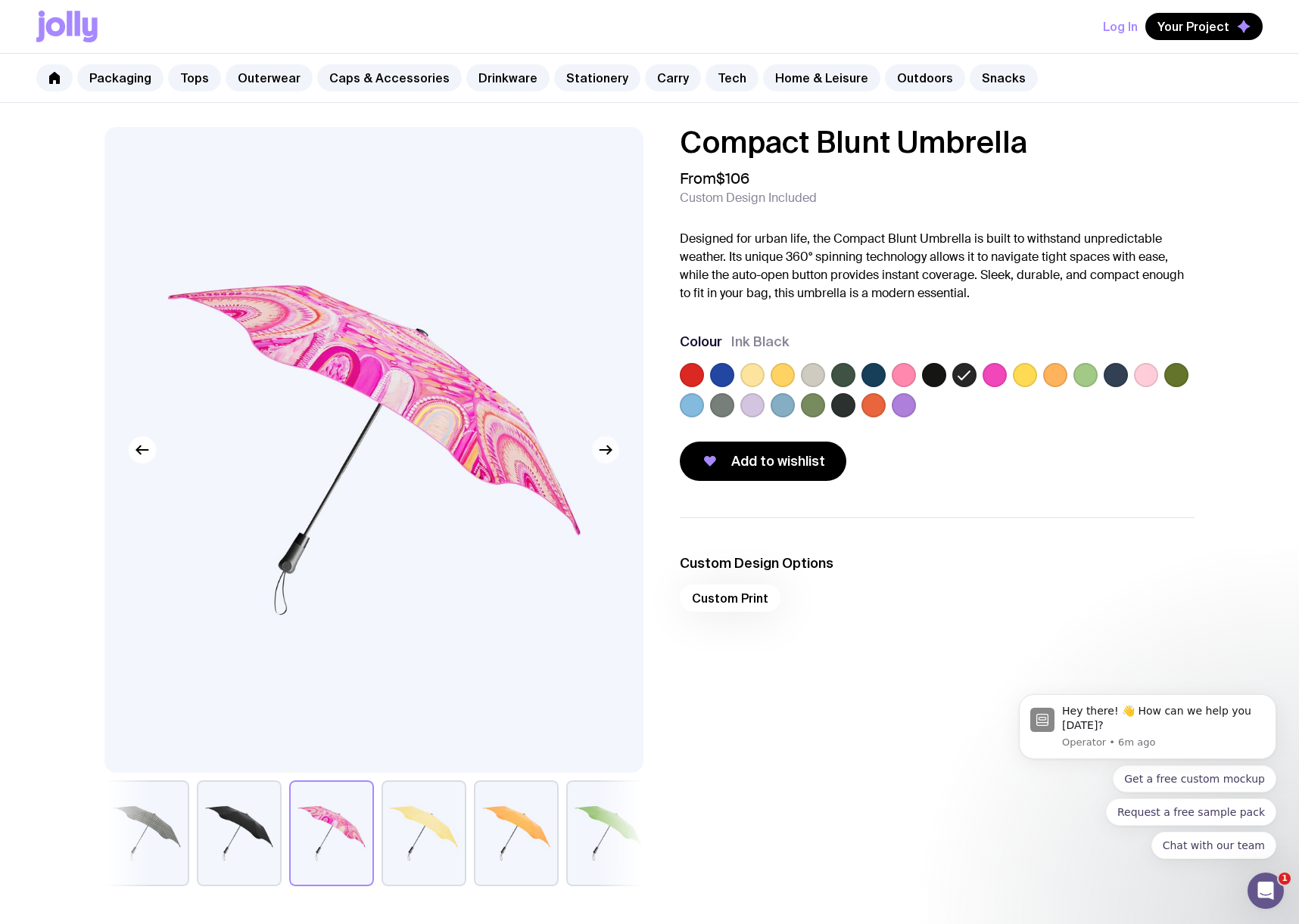
click at [612, 446] on icon "button" at bounding box center [606, 450] width 18 height 18
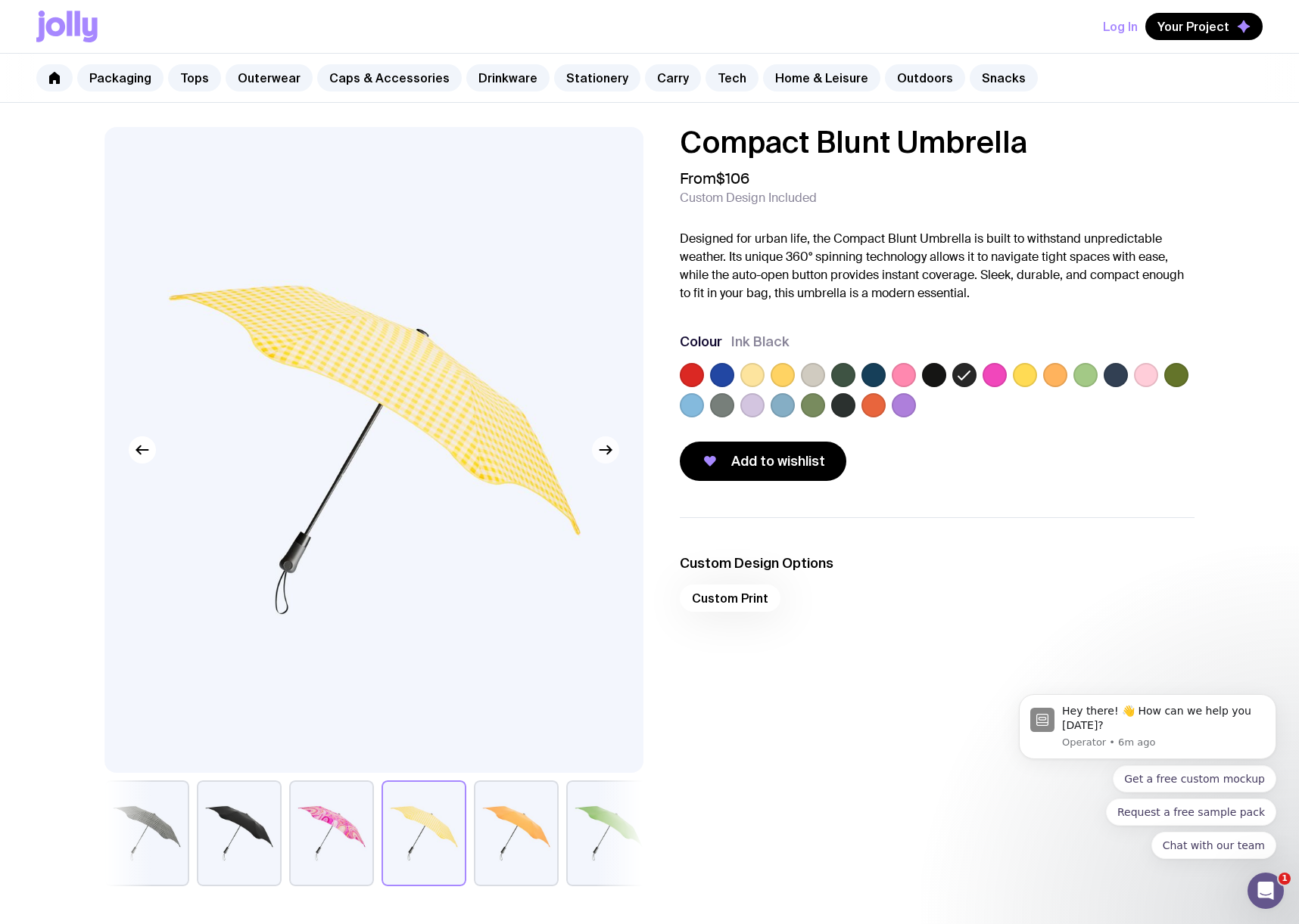
click at [612, 446] on icon "button" at bounding box center [606, 450] width 18 height 18
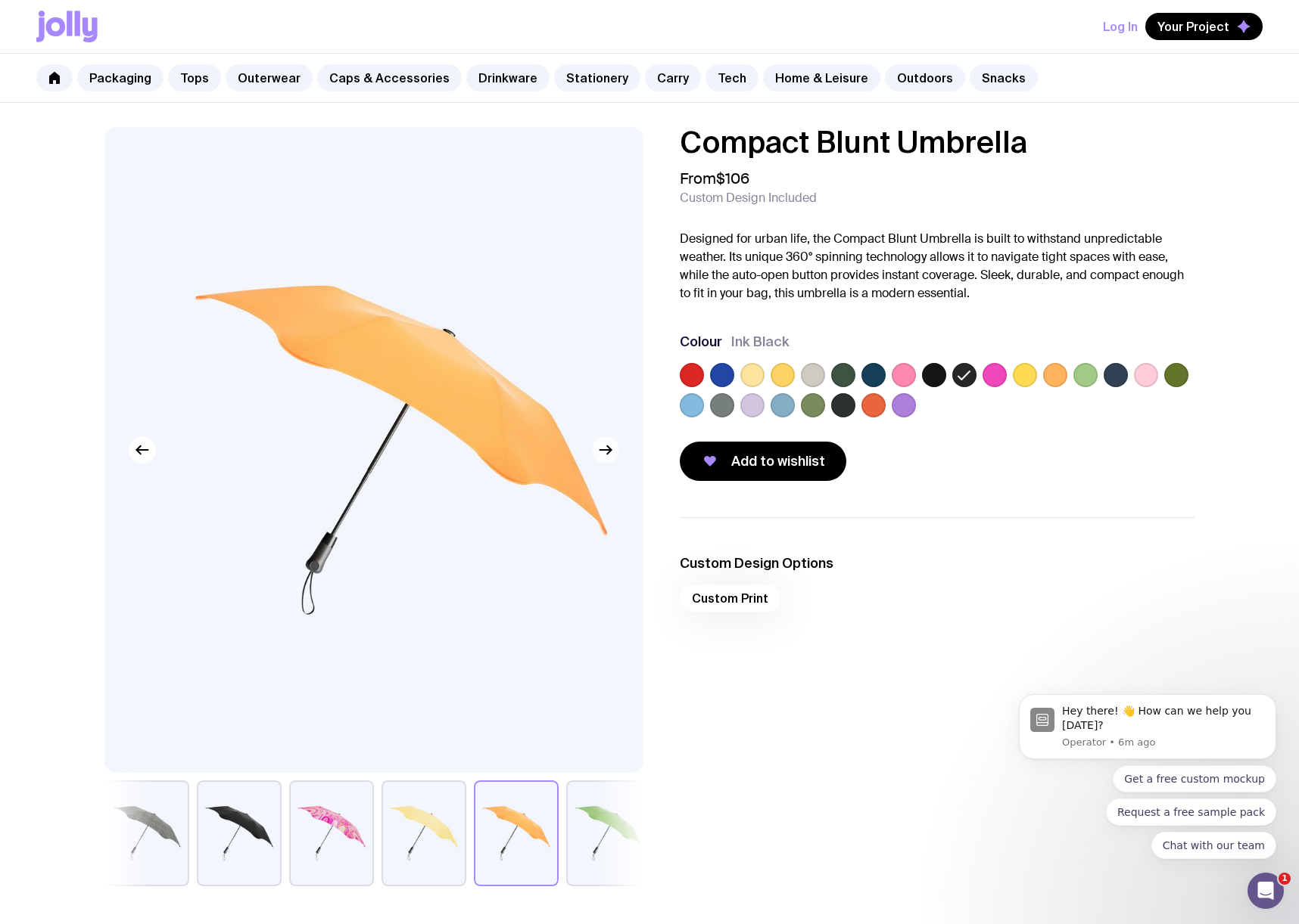
click at [612, 446] on icon "button" at bounding box center [606, 450] width 18 height 18
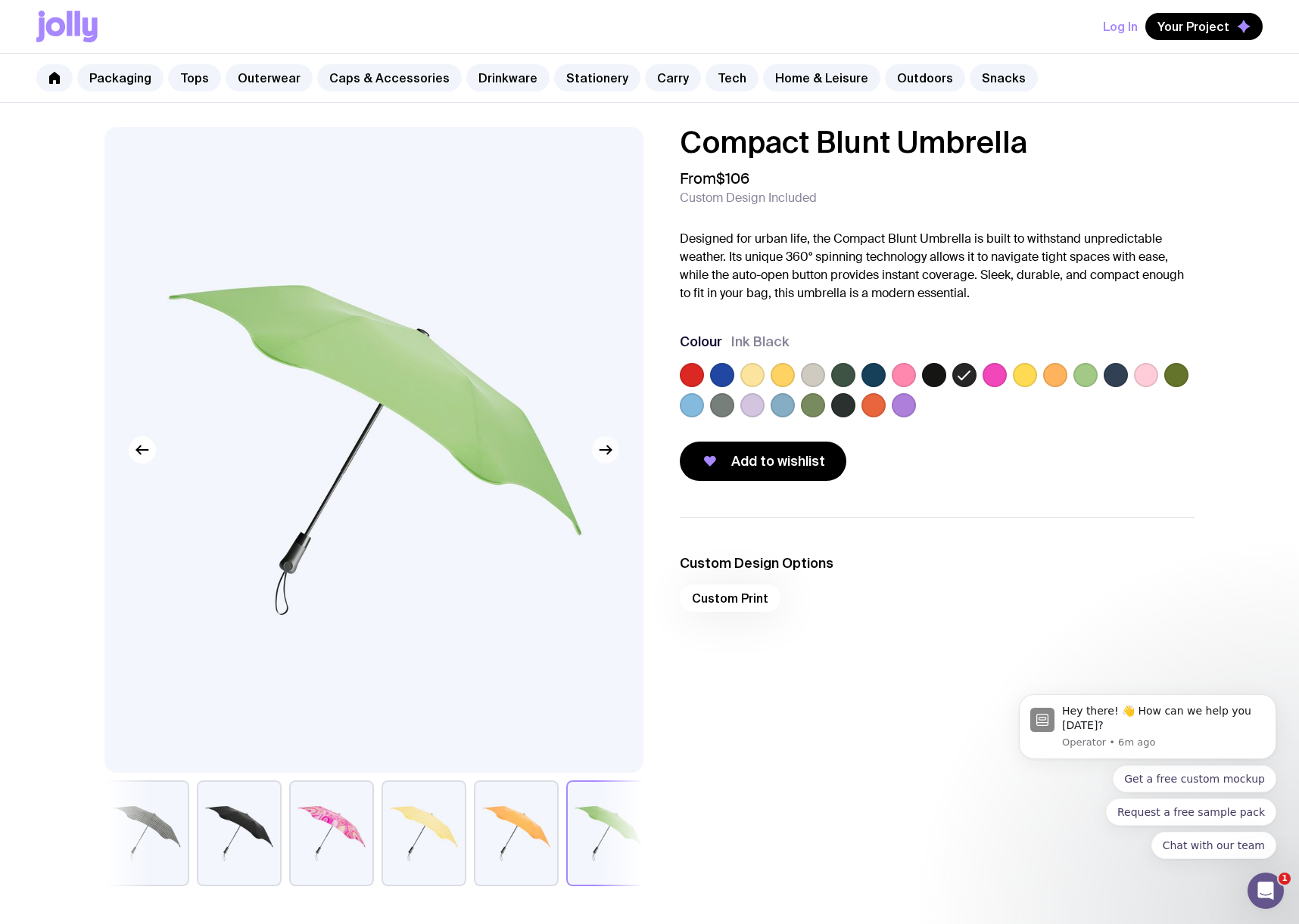
click at [612, 446] on icon "button" at bounding box center [606, 450] width 18 height 18
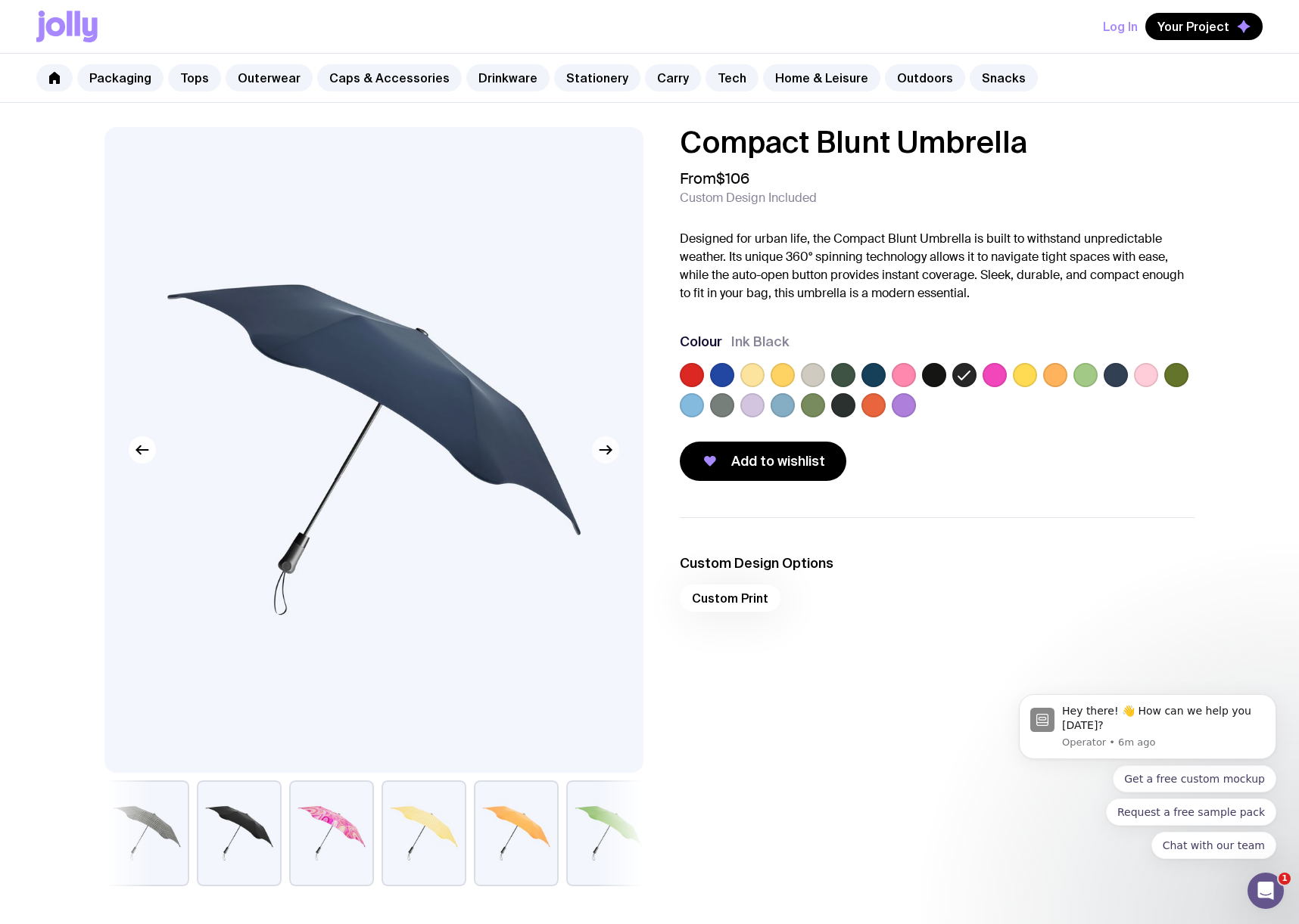
click at [612, 446] on icon "button" at bounding box center [606, 450] width 18 height 18
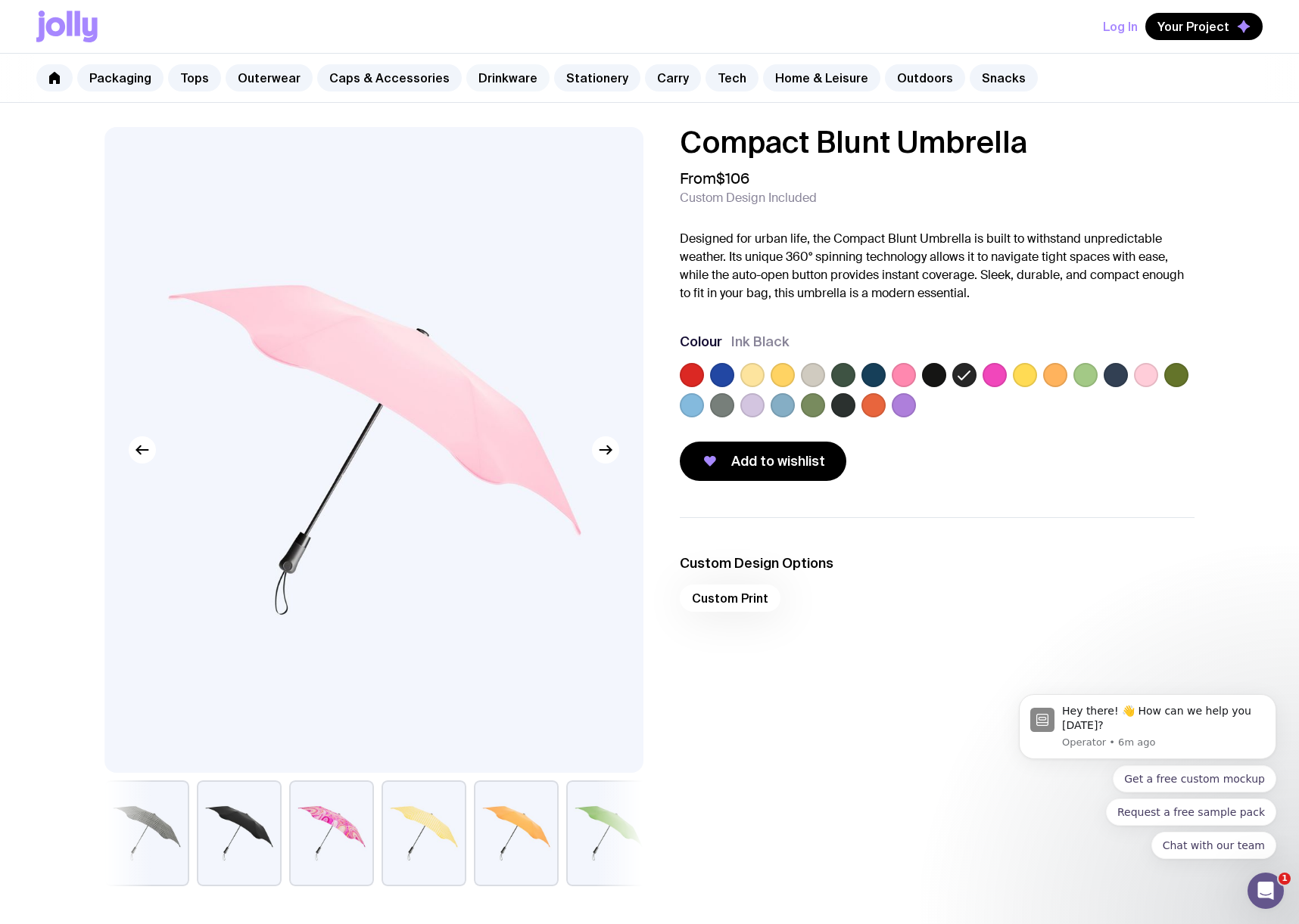
click at [502, 73] on link "Drinkware" at bounding box center [507, 78] width 83 height 27
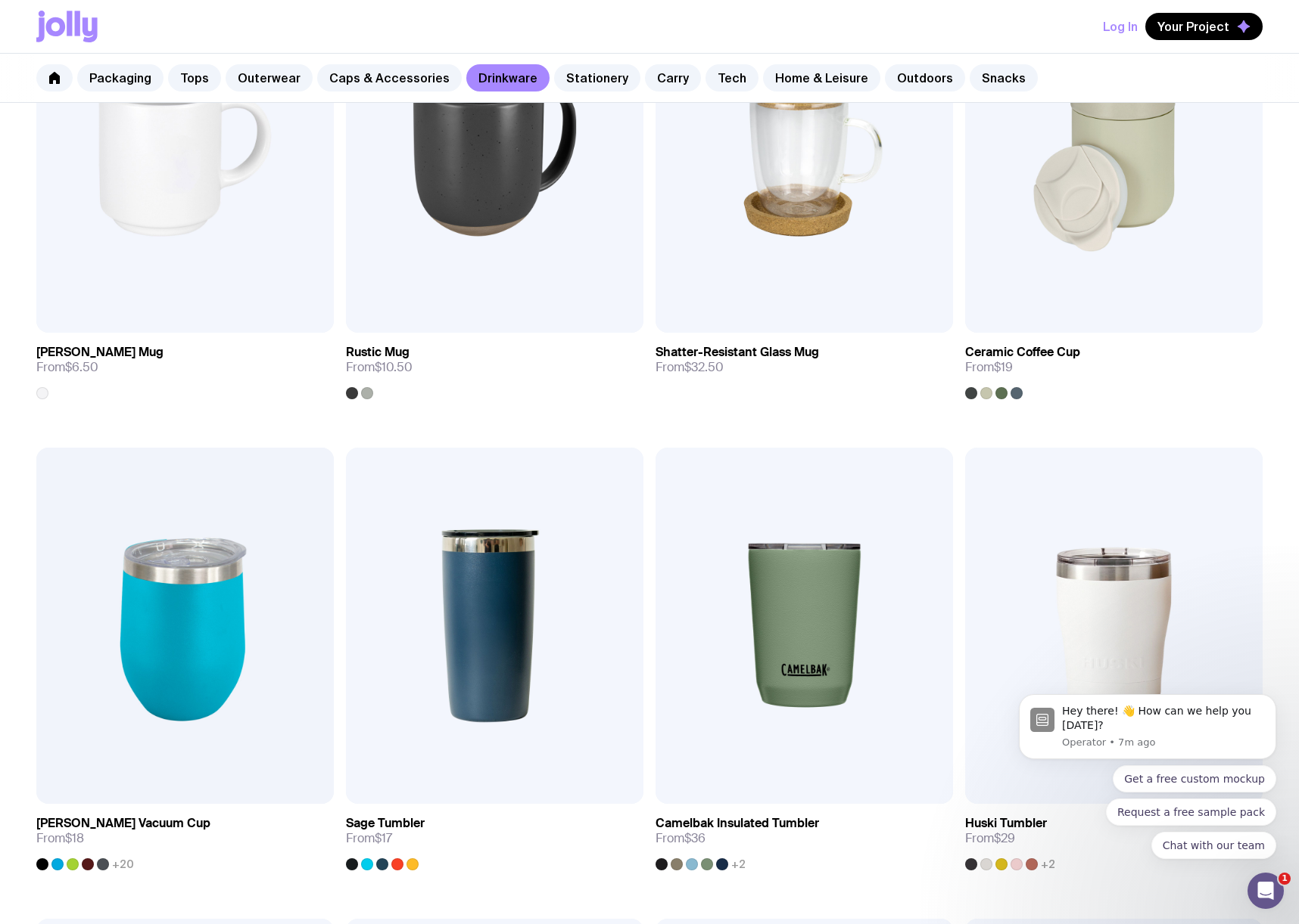
scroll to position [406, 0]
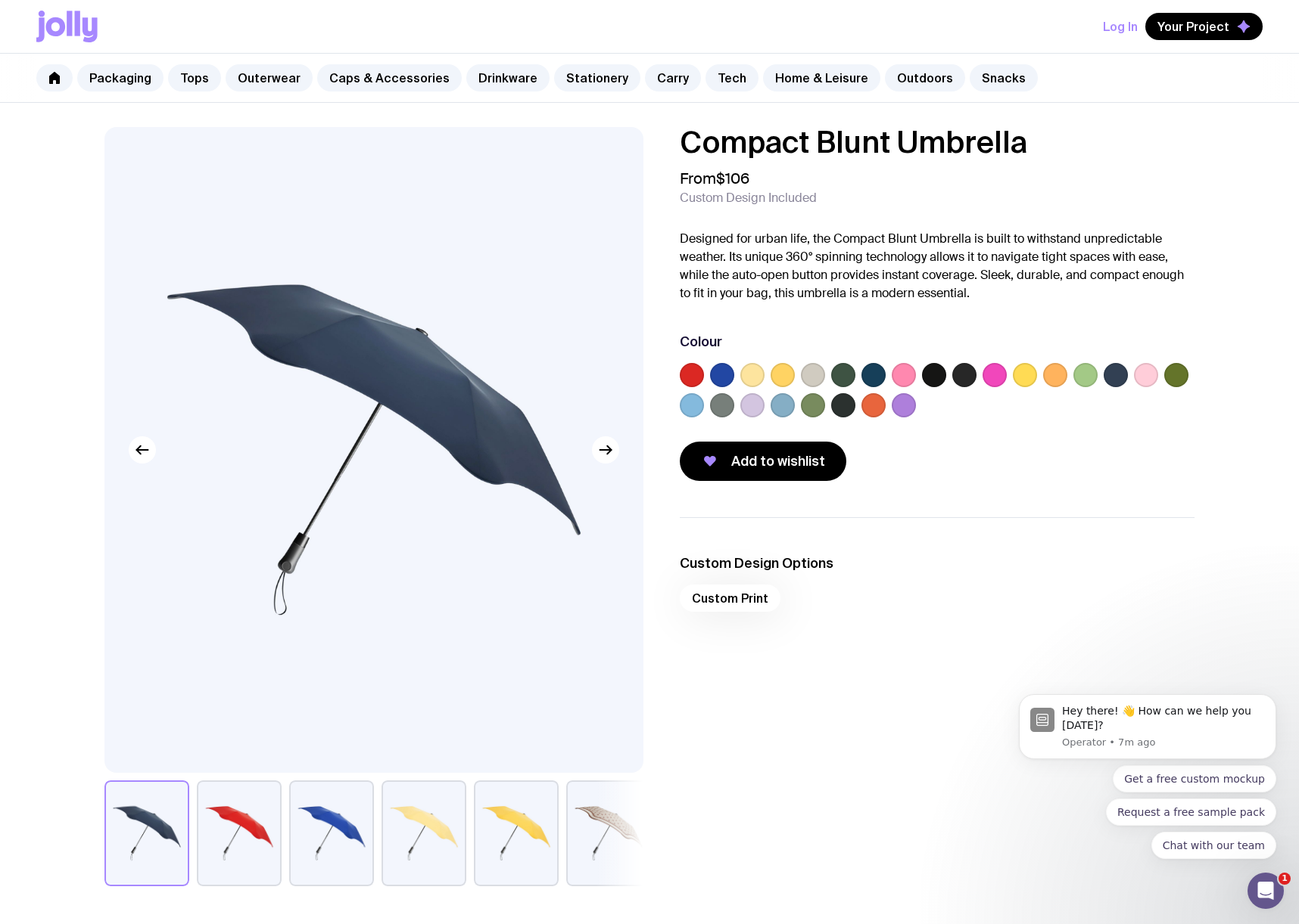
scroll to position [420, 0]
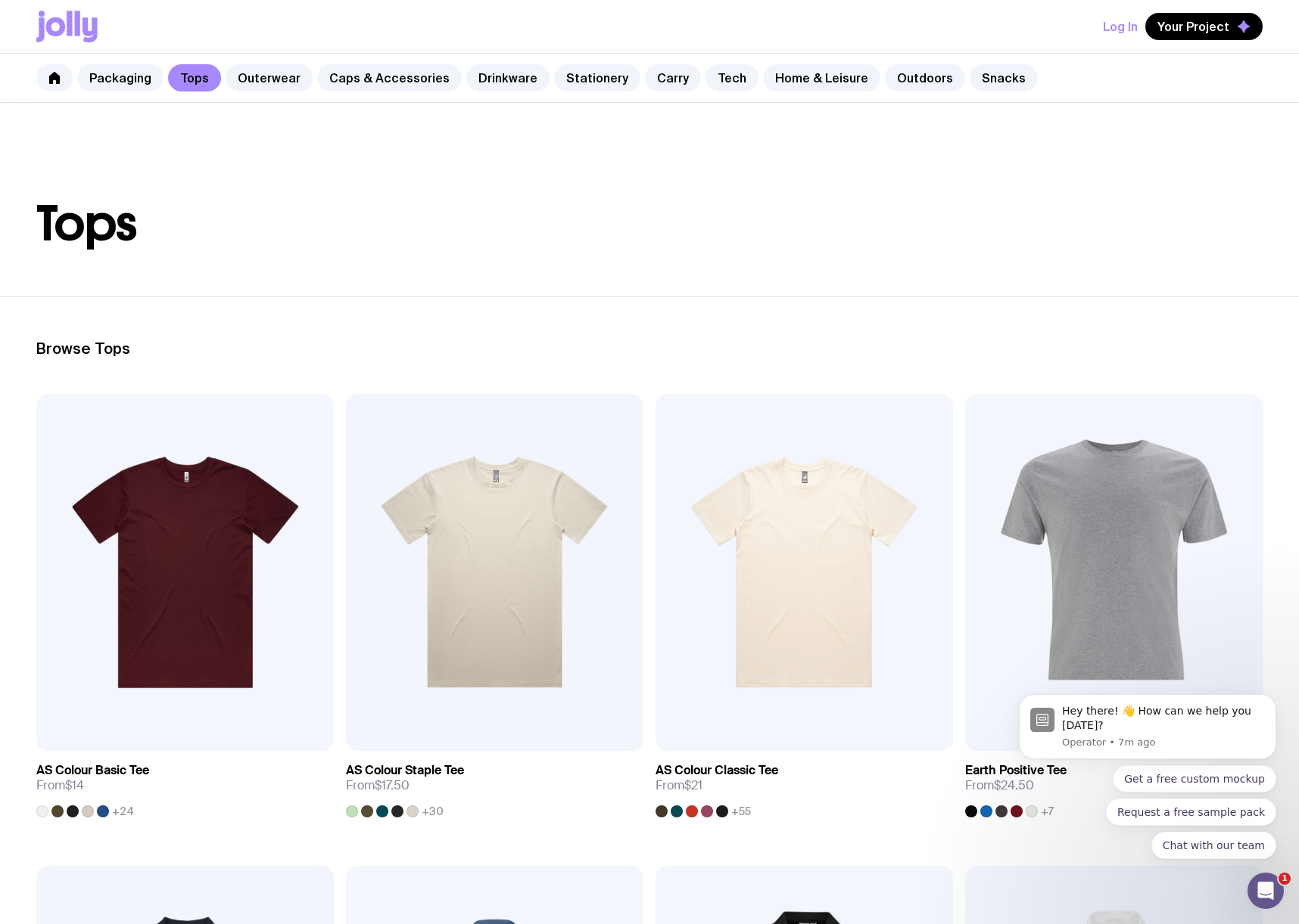
scroll to position [341, 0]
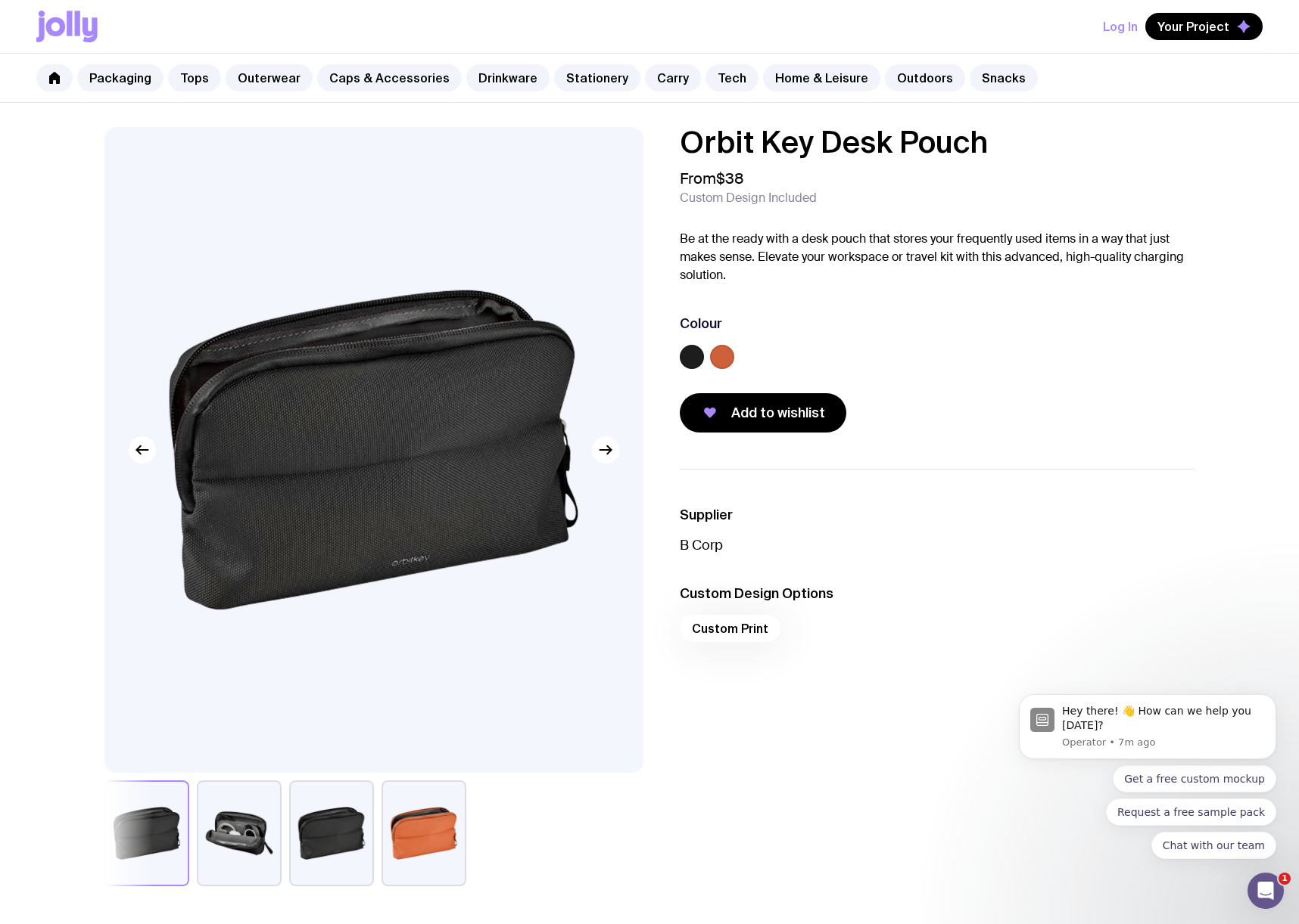
scroll to position [708, 0]
